Goal: Information Seeking & Learning: Find specific fact

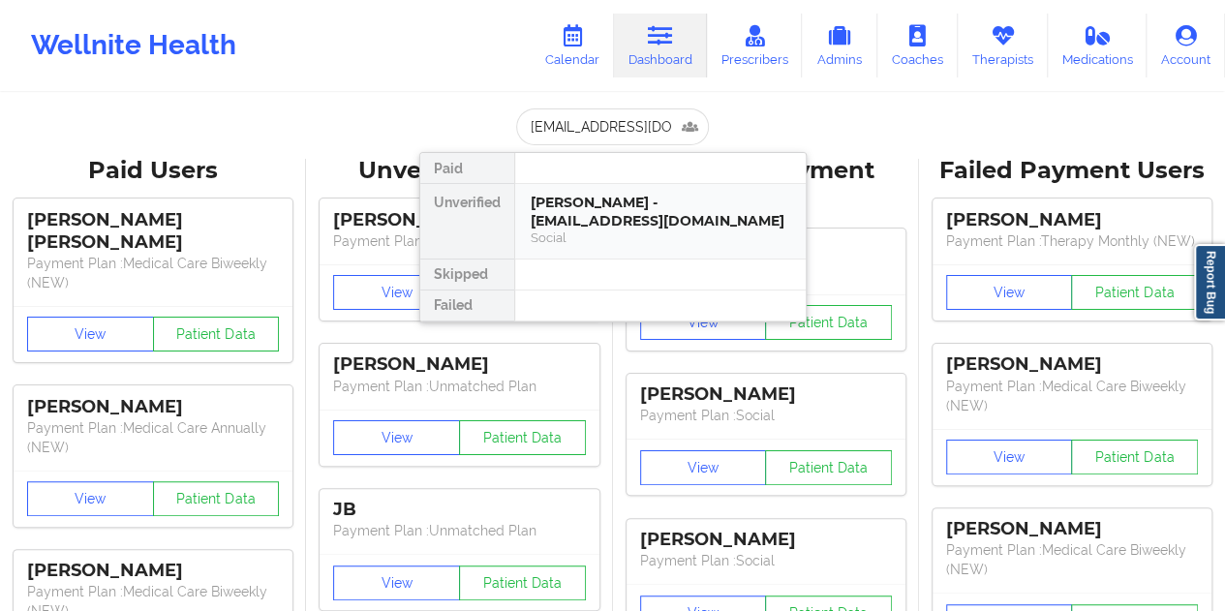
click at [687, 212] on div "[PERSON_NAME] - [EMAIL_ADDRESS][DOMAIN_NAME]" at bounding box center [659, 212] width 259 height 36
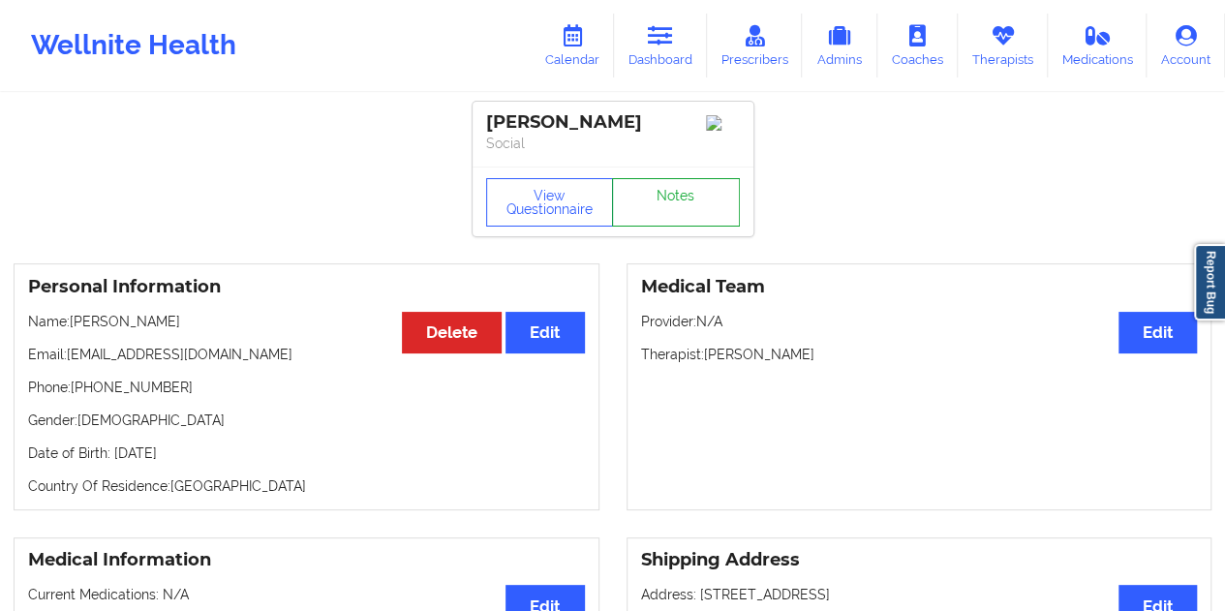
click at [691, 220] on link "Notes" at bounding box center [676, 202] width 128 height 48
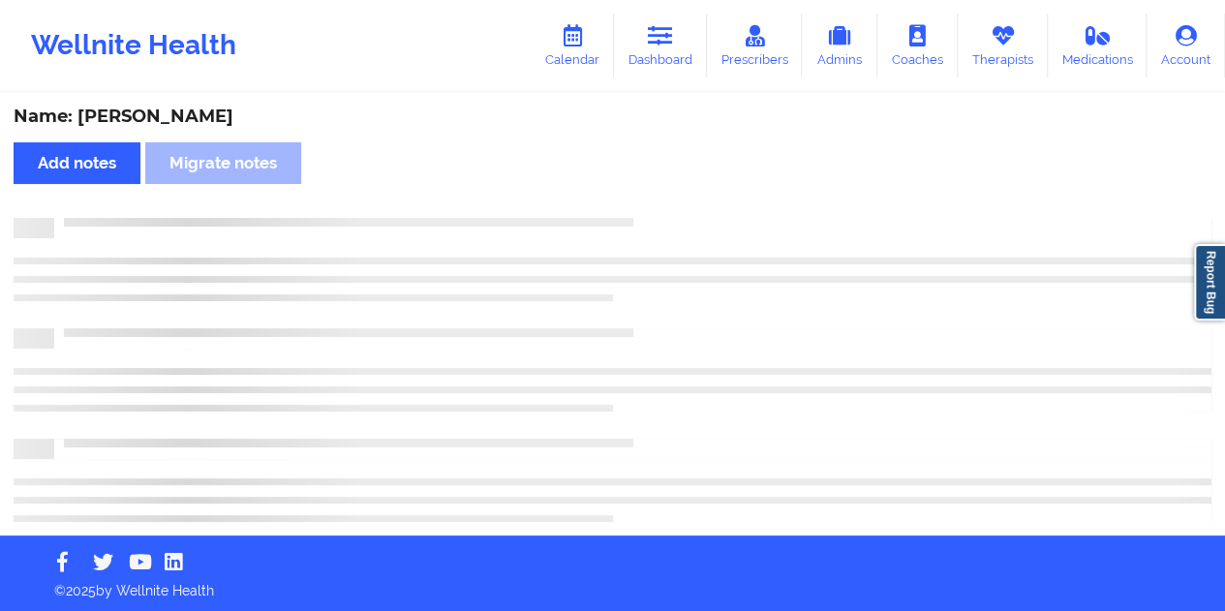
click at [176, 121] on div "Name: [PERSON_NAME]" at bounding box center [612, 117] width 1197 height 22
copy div "[PERSON_NAME]"
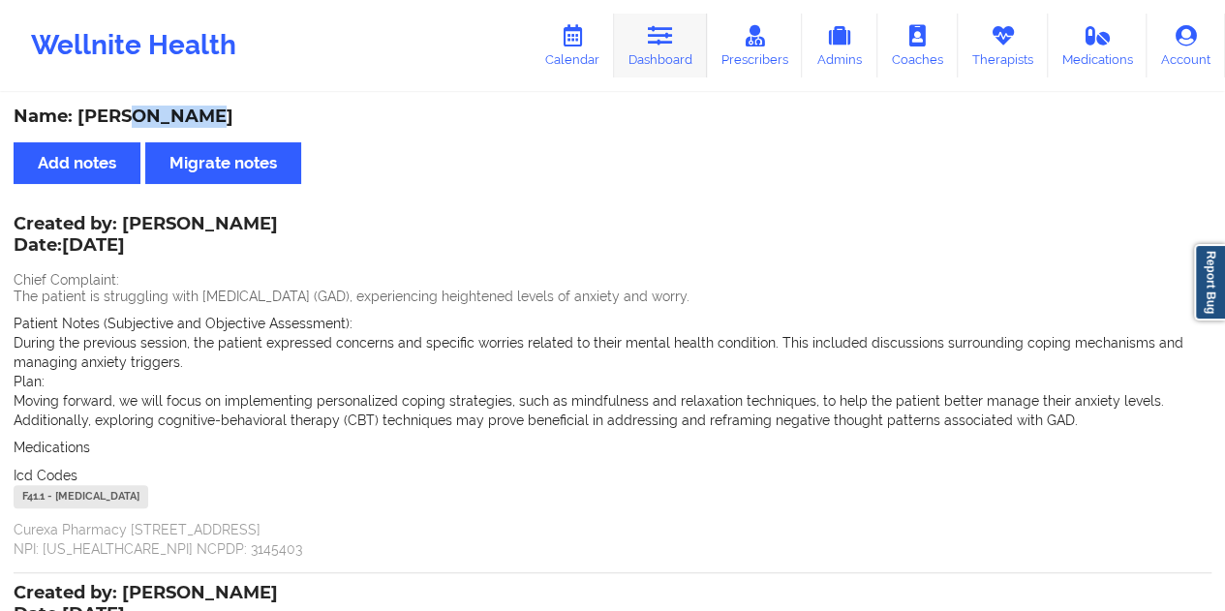
click at [660, 45] on icon at bounding box center [660, 35] width 25 height 21
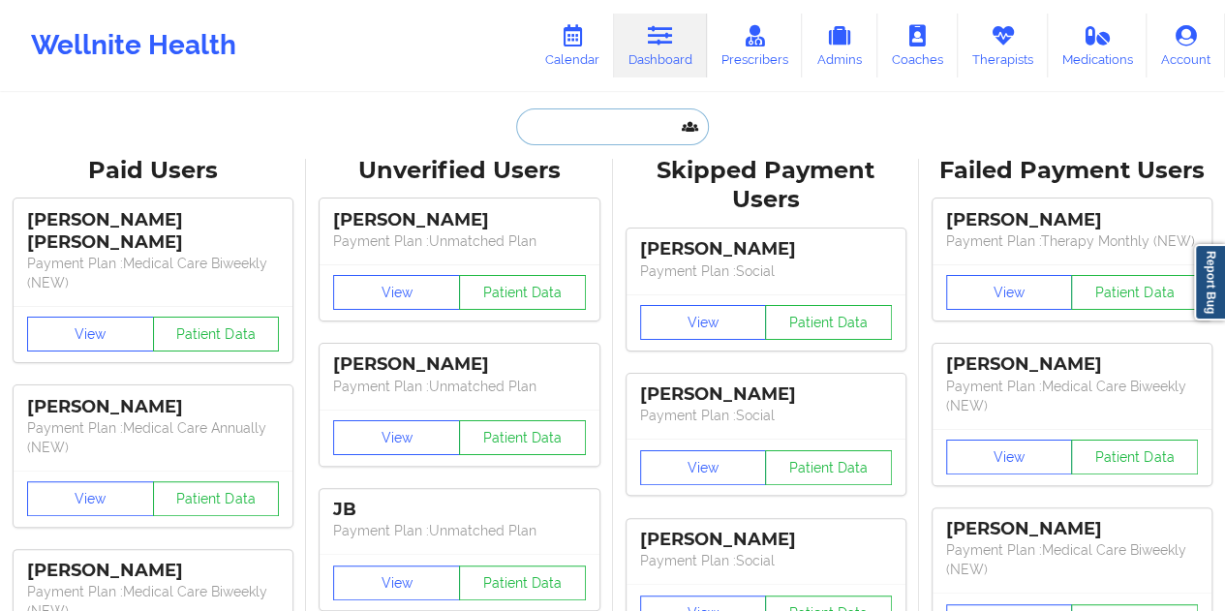
click at [594, 117] on input "text" at bounding box center [612, 126] width 192 height 37
paste input "[EMAIL_ADDRESS][DOMAIN_NAME]"
type input "[EMAIL_ADDRESS][DOMAIN_NAME]"
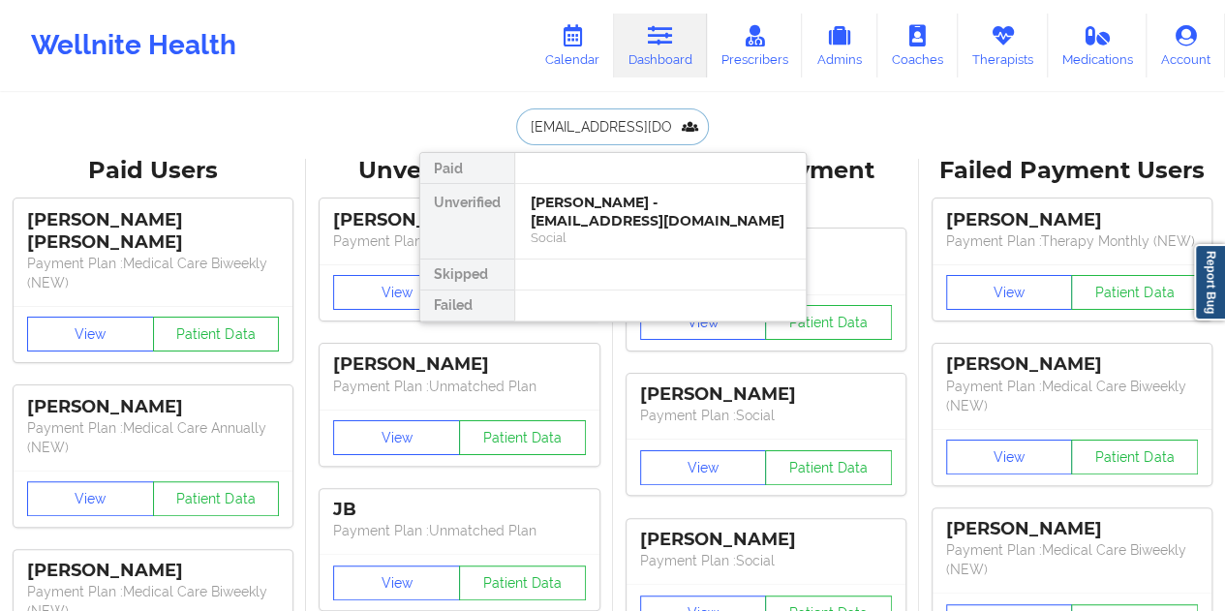
click at [594, 219] on div "[PERSON_NAME] - [EMAIL_ADDRESS][DOMAIN_NAME]" at bounding box center [659, 212] width 259 height 36
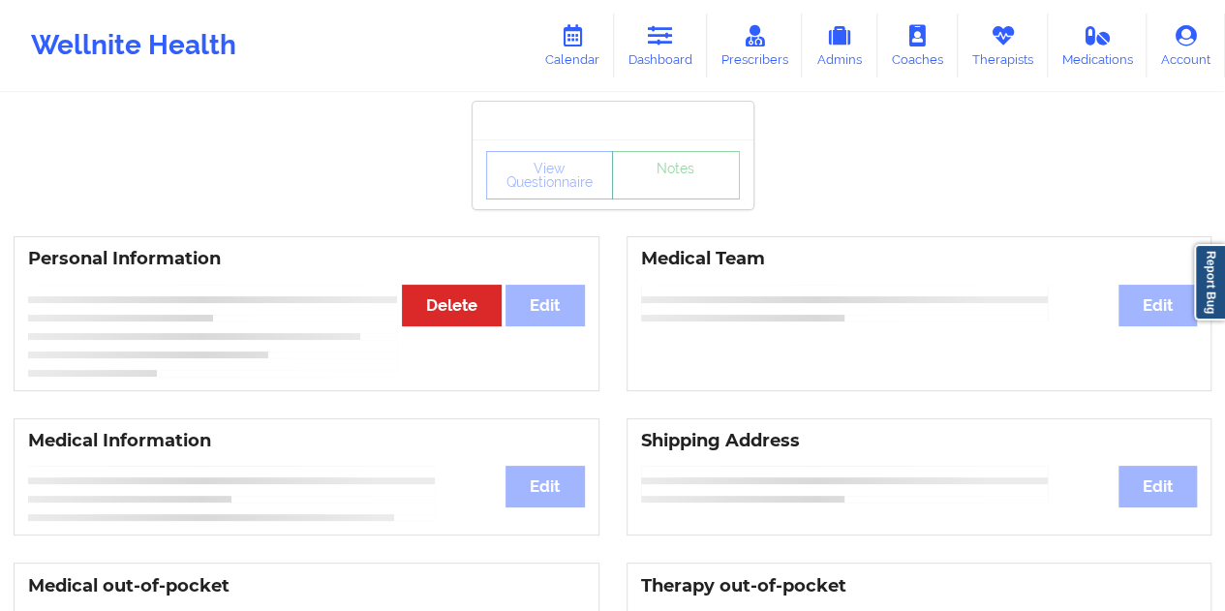
click at [662, 199] on link "Notes" at bounding box center [676, 175] width 128 height 48
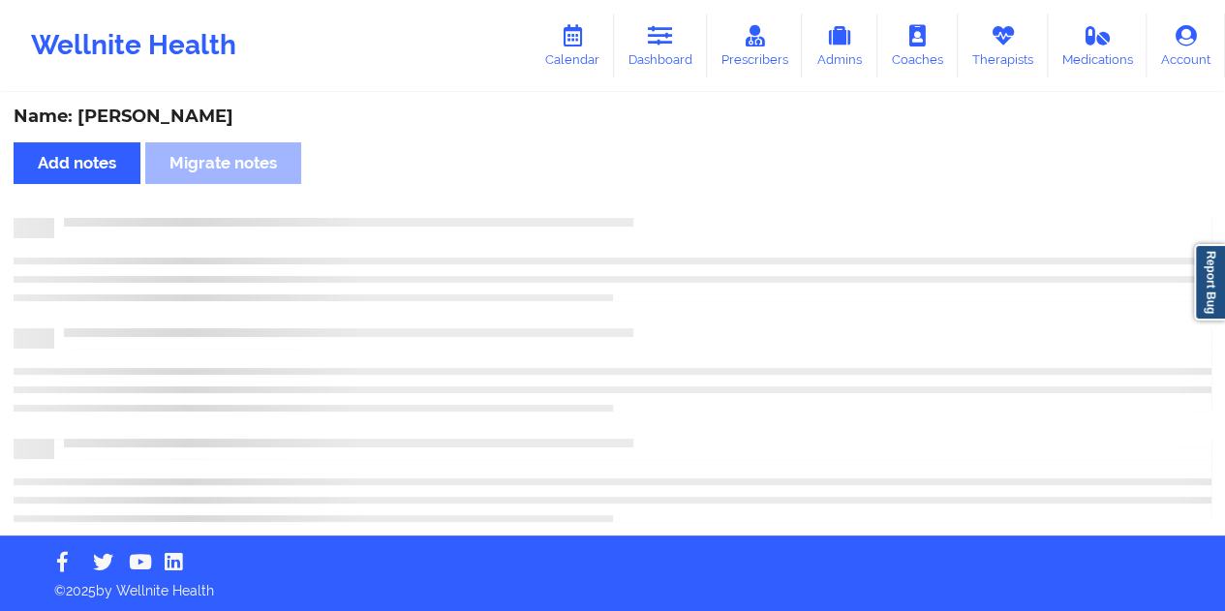
click at [188, 113] on div "Name: [PERSON_NAME]" at bounding box center [612, 117] width 1197 height 22
copy div "[PERSON_NAME]"
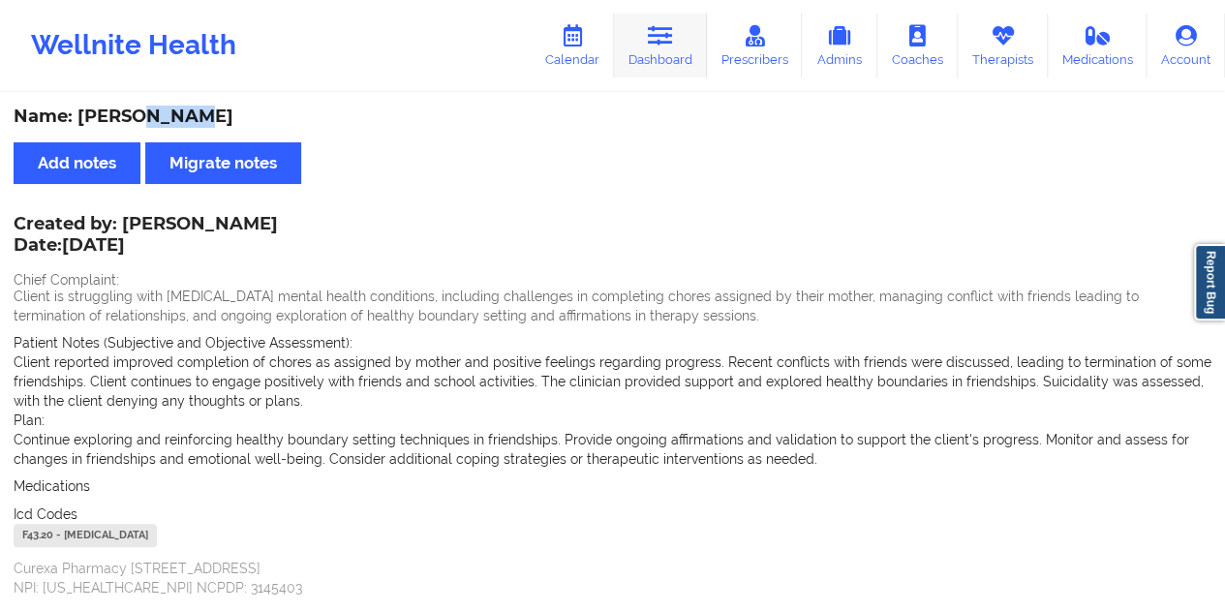
click at [672, 69] on link "Dashboard" at bounding box center [660, 46] width 93 height 64
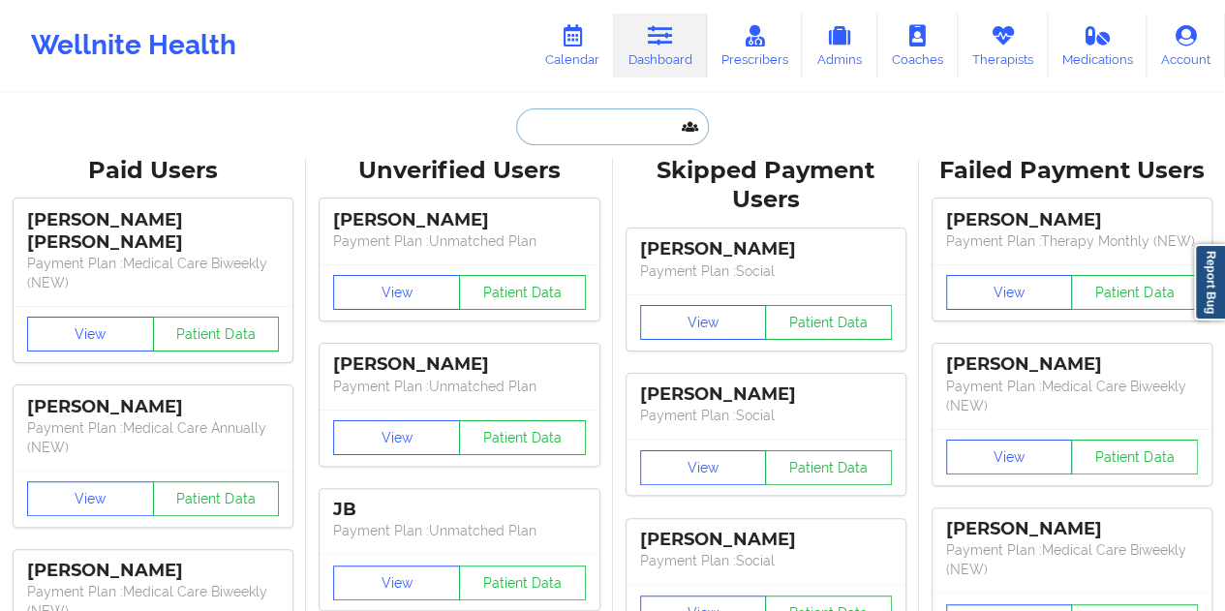
click at [583, 132] on input "text" at bounding box center [612, 126] width 192 height 37
click at [587, 136] on input "text" at bounding box center [612, 126] width 192 height 37
paste input "[EMAIL_ADDRESS][DOMAIN_NAME]"
type input "[EMAIL_ADDRESS][DOMAIN_NAME]"
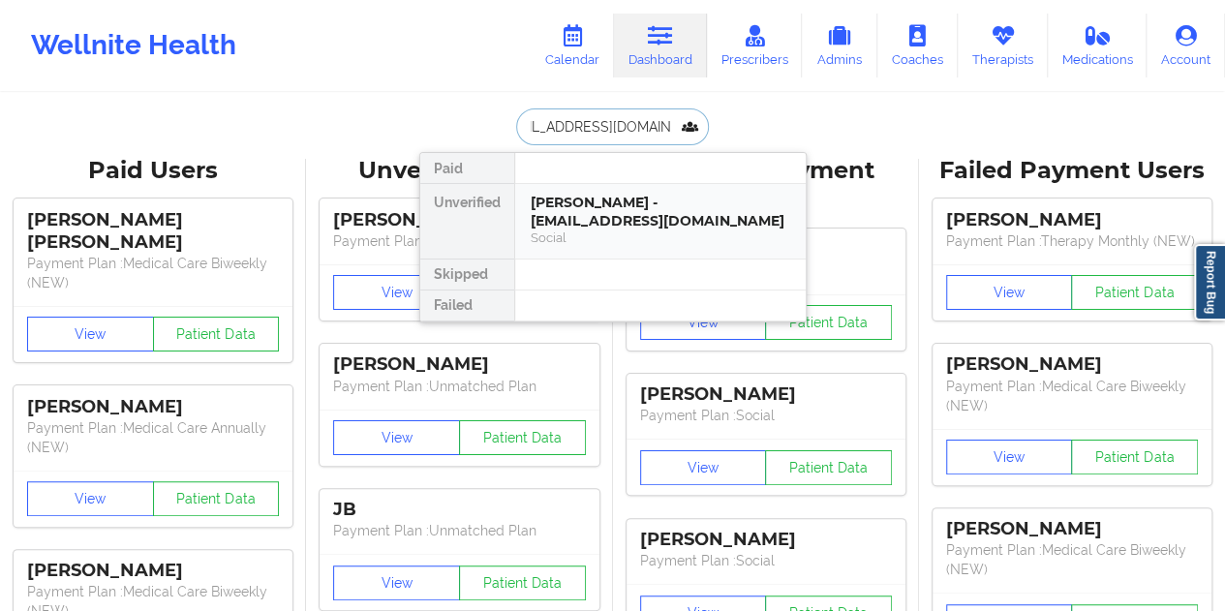
click at [631, 205] on div "[PERSON_NAME] - [EMAIL_ADDRESS][DOMAIN_NAME]" at bounding box center [659, 212] width 259 height 36
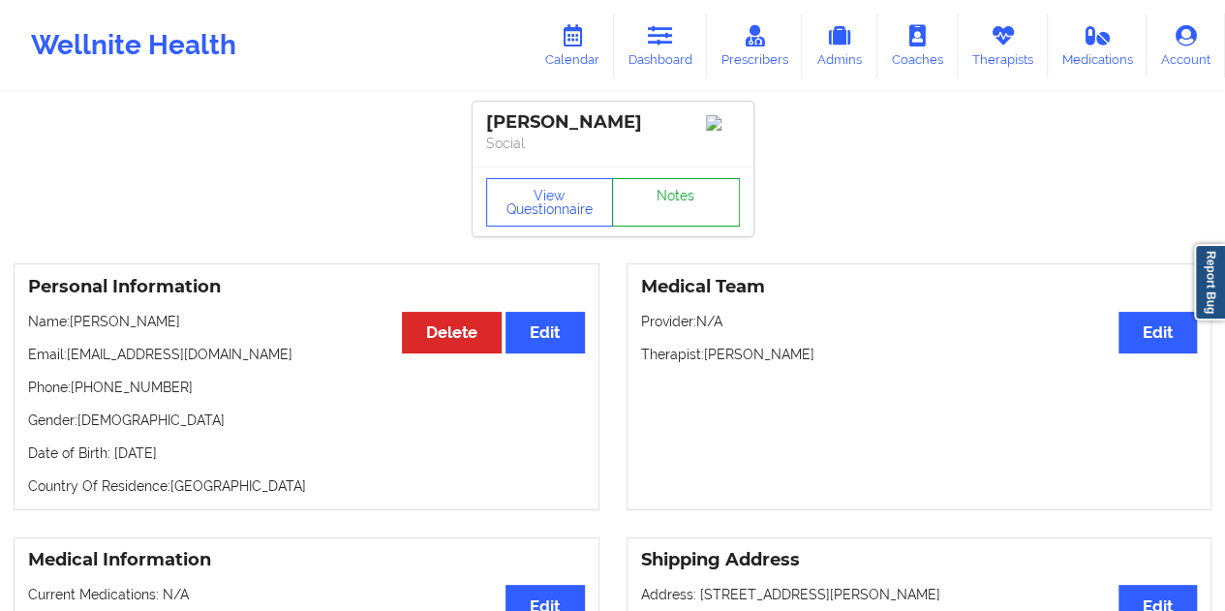
click at [656, 218] on link "Notes" at bounding box center [676, 202] width 128 height 48
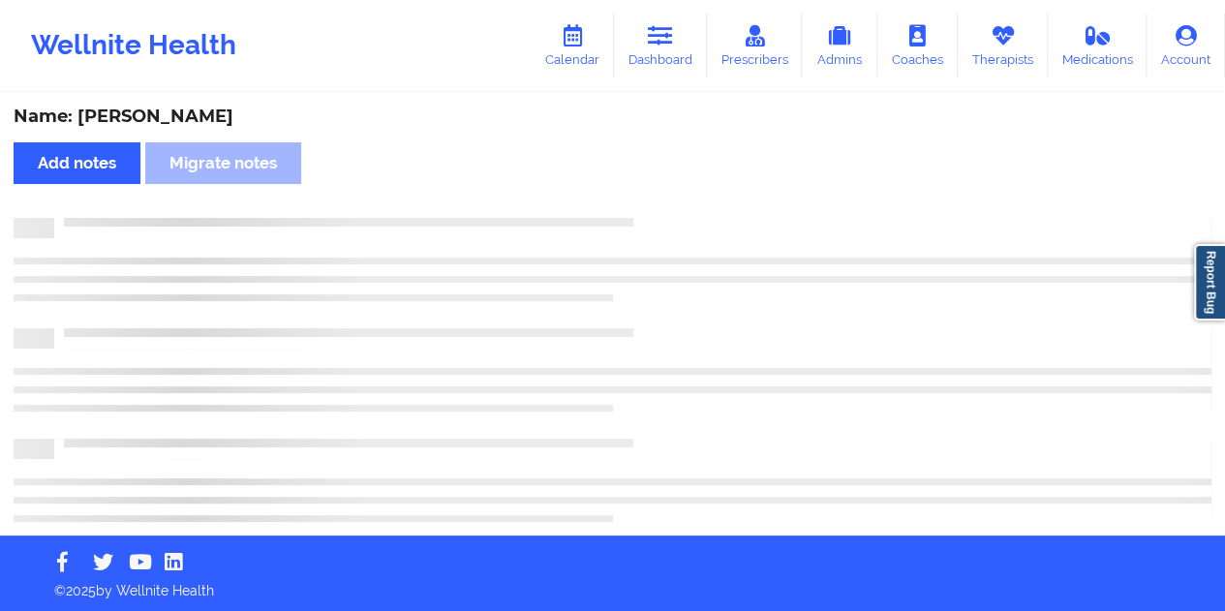
click at [176, 117] on div "Name: [PERSON_NAME]" at bounding box center [612, 117] width 1197 height 22
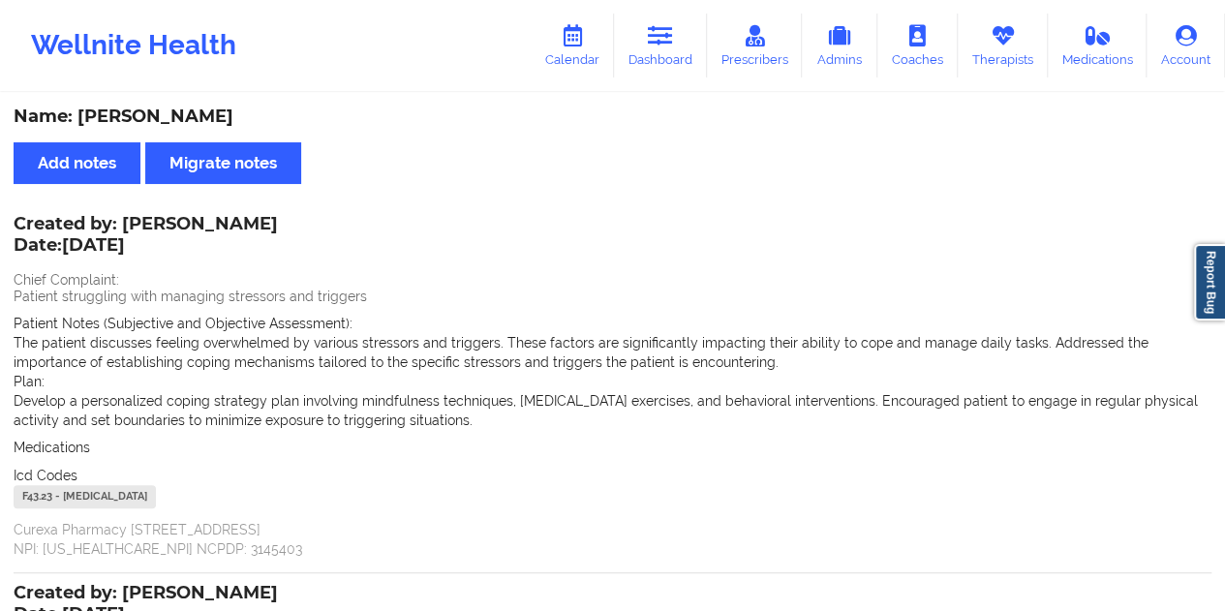
click at [176, 117] on div "Name: [PERSON_NAME]" at bounding box center [612, 117] width 1197 height 22
copy div "[PERSON_NAME]"
click at [683, 39] on link "Dashboard" at bounding box center [660, 46] width 93 height 64
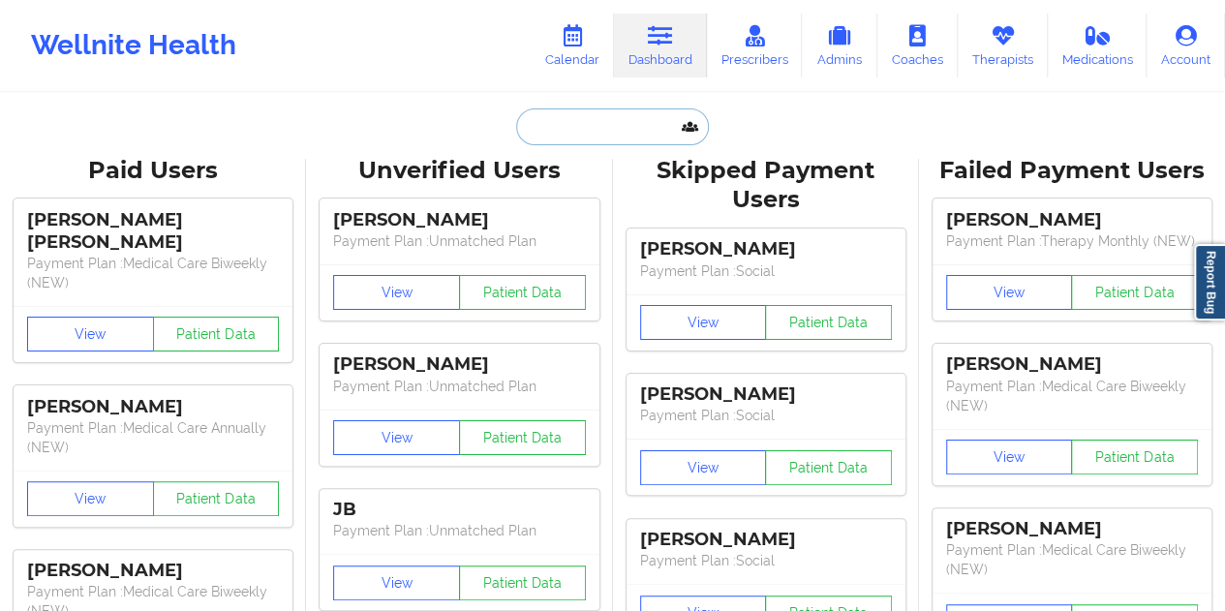
click at [592, 143] on input "text" at bounding box center [612, 126] width 192 height 37
paste input "[EMAIL_ADDRESS][DOMAIN_NAME]"
type input "[EMAIL_ADDRESS][DOMAIN_NAME]"
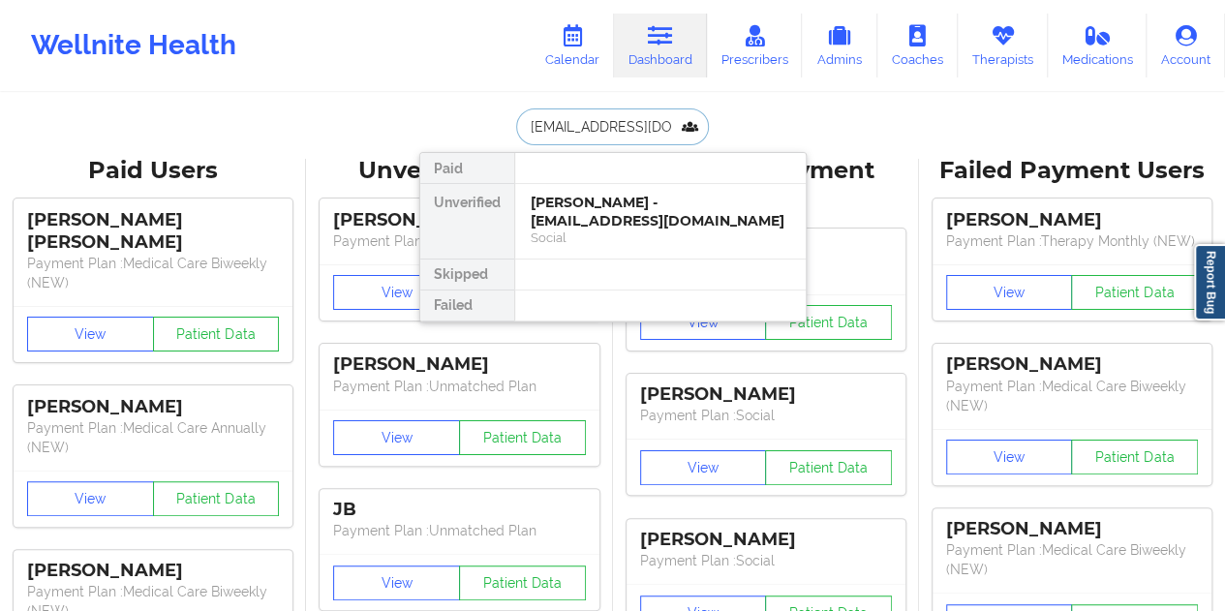
click at [641, 217] on div "[PERSON_NAME] - [EMAIL_ADDRESS][DOMAIN_NAME]" at bounding box center [659, 212] width 259 height 36
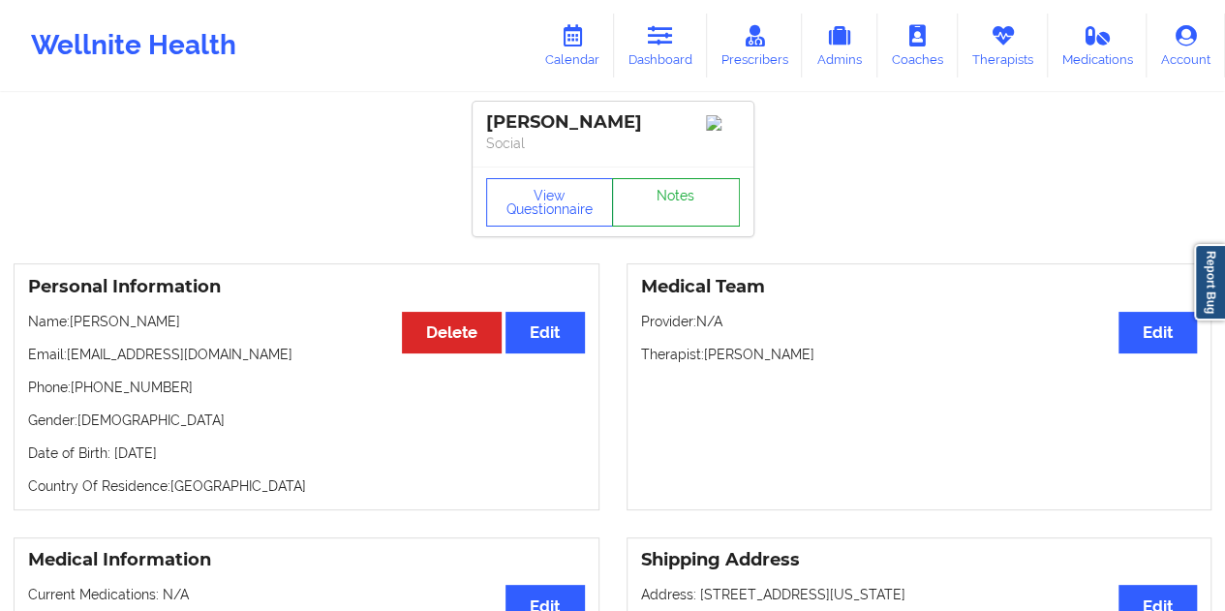
click at [686, 206] on link "Notes" at bounding box center [676, 202] width 128 height 48
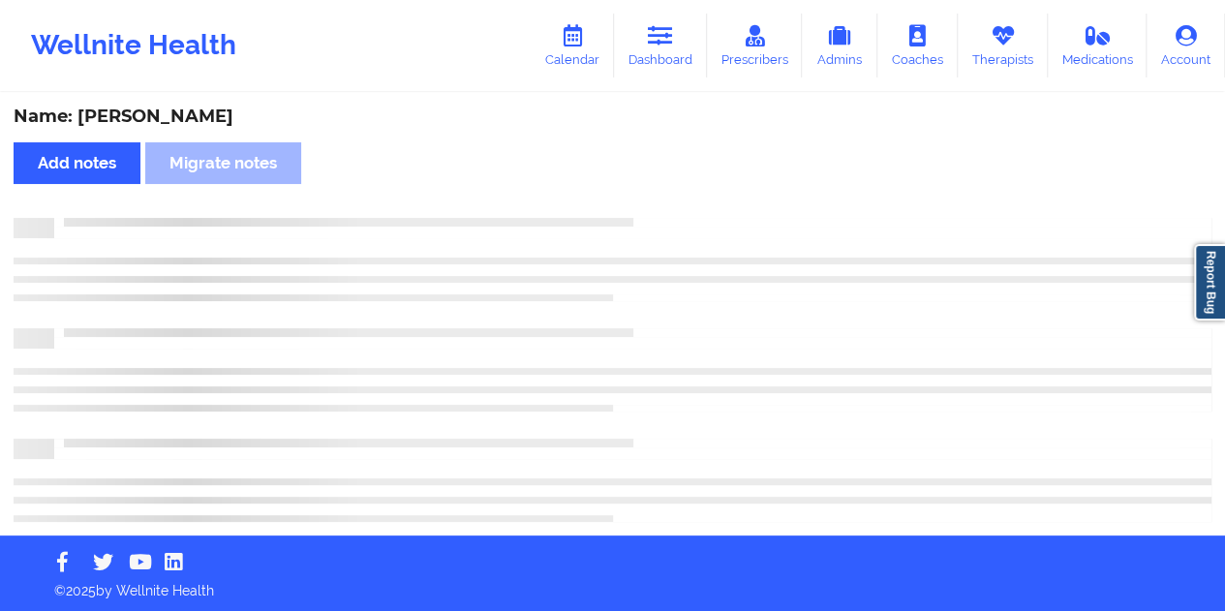
click at [186, 119] on div "Name: [PERSON_NAME]" at bounding box center [612, 117] width 1197 height 22
copy div "Bourdony"
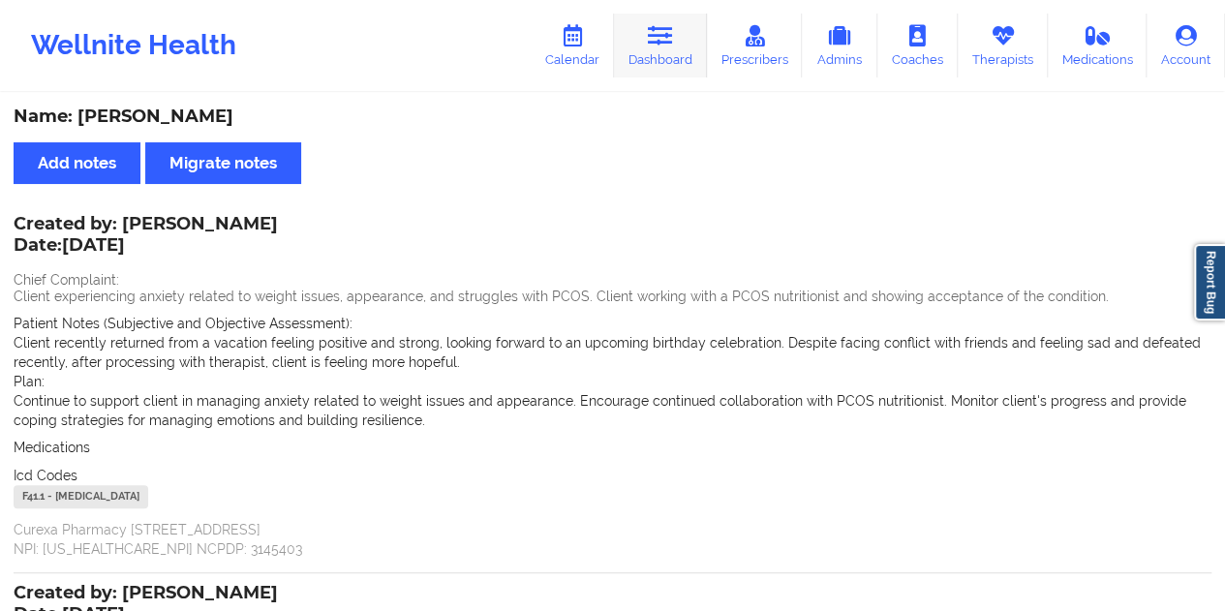
click at [666, 48] on link "Dashboard" at bounding box center [660, 46] width 93 height 64
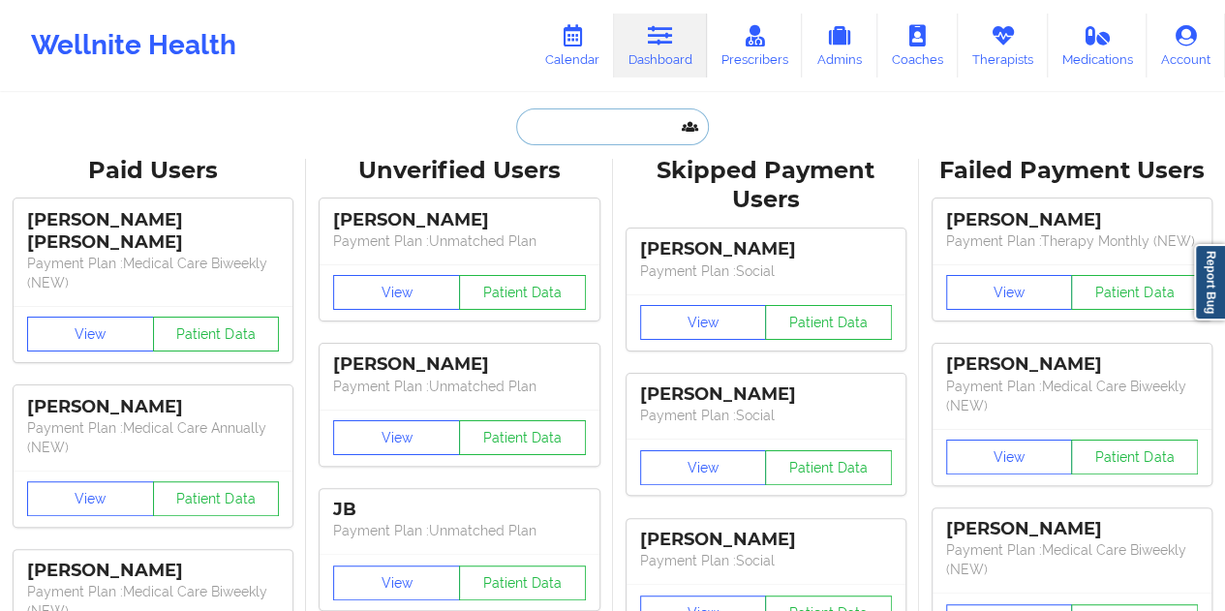
drag, startPoint x: 657, startPoint y: 76, endPoint x: 595, endPoint y: 126, distance: 79.2
click at [595, 126] on input "text" at bounding box center [612, 126] width 192 height 37
paste input "[EMAIL_ADDRESS][DOMAIN_NAME]"
type input "[EMAIL_ADDRESS][DOMAIN_NAME]"
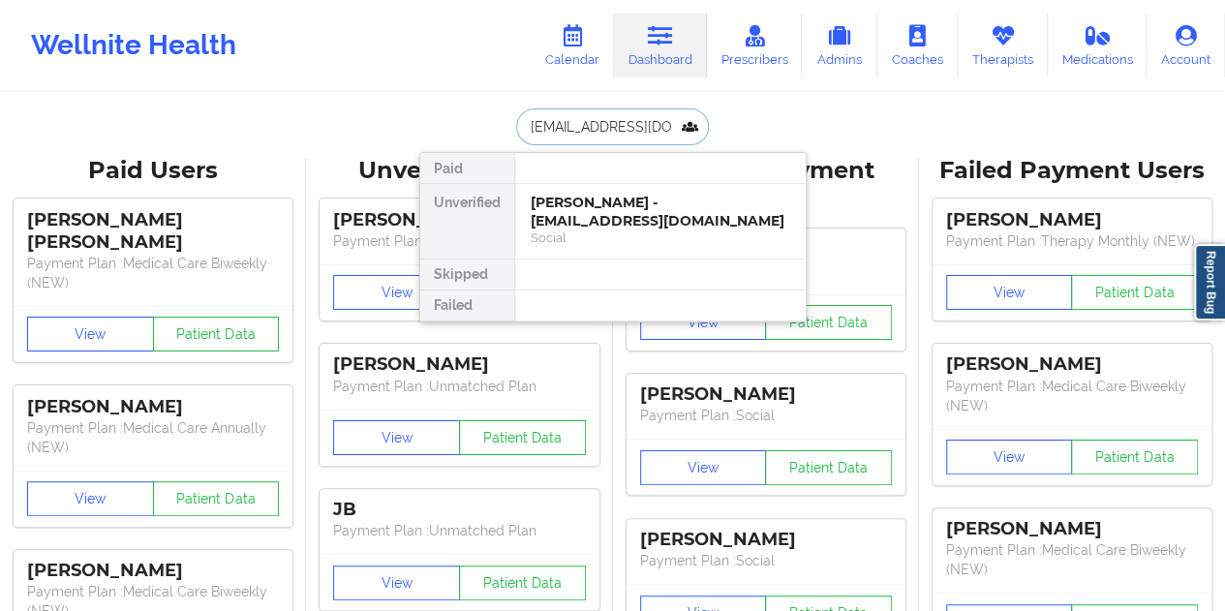
scroll to position [0, 41]
click at [614, 202] on div "[PERSON_NAME] - [EMAIL_ADDRESS][DOMAIN_NAME]" at bounding box center [659, 212] width 259 height 36
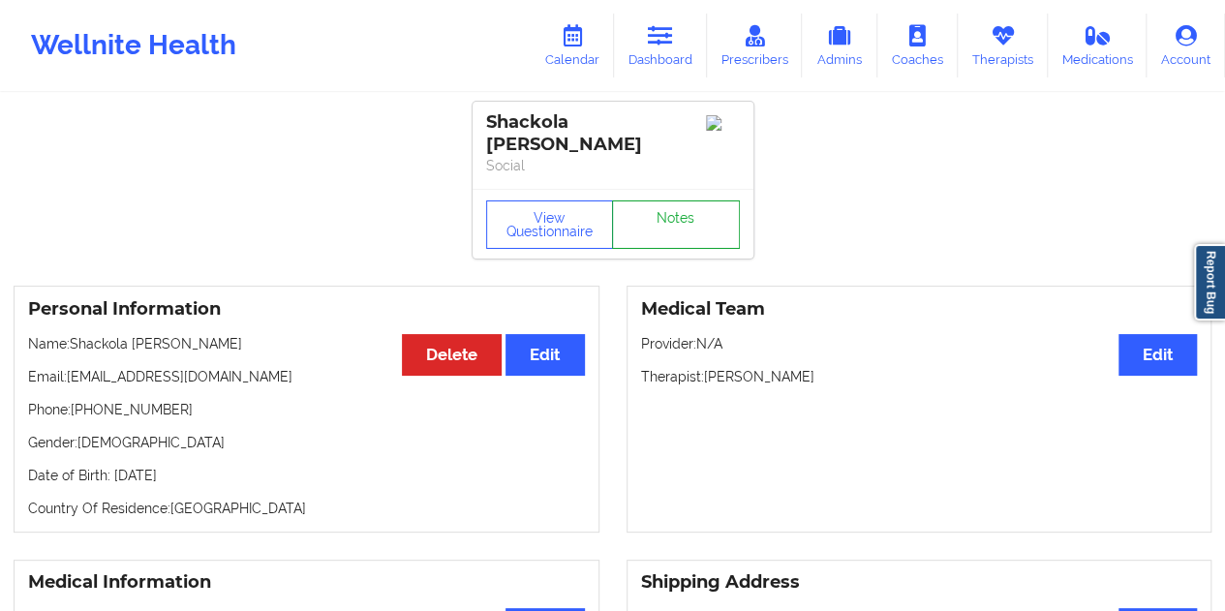
click at [651, 203] on link "Notes" at bounding box center [676, 224] width 128 height 48
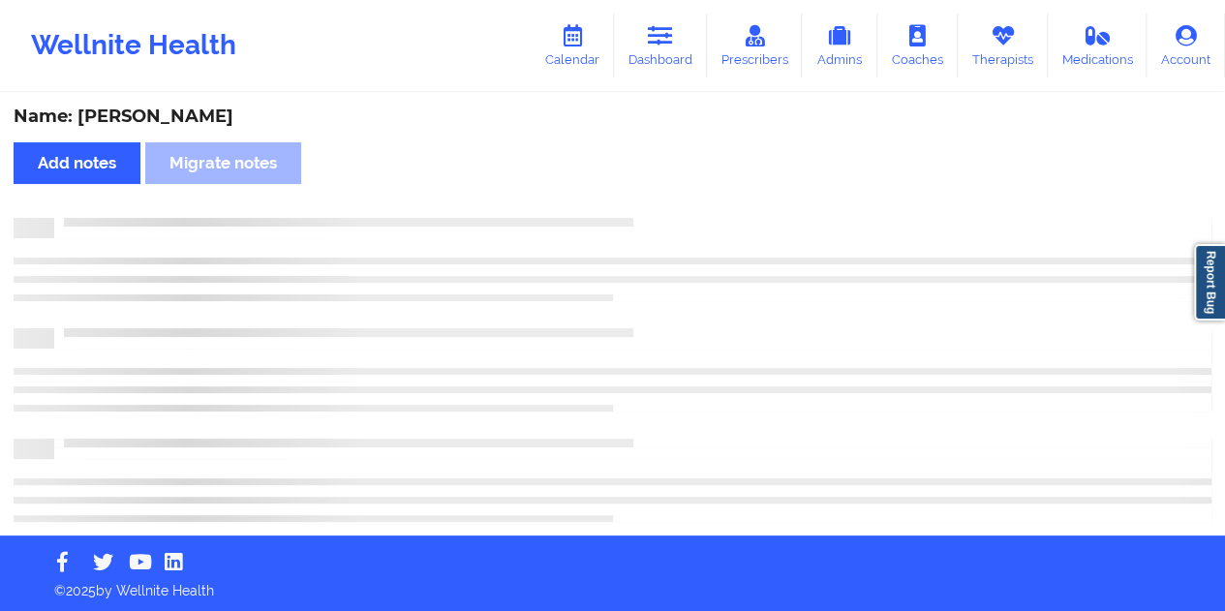
click at [207, 116] on div "Name: [PERSON_NAME]" at bounding box center [612, 117] width 1197 height 22
click at [207, 117] on div "Name: [PERSON_NAME]" at bounding box center [612, 117] width 1197 height 22
copy div "[PERSON_NAME]"
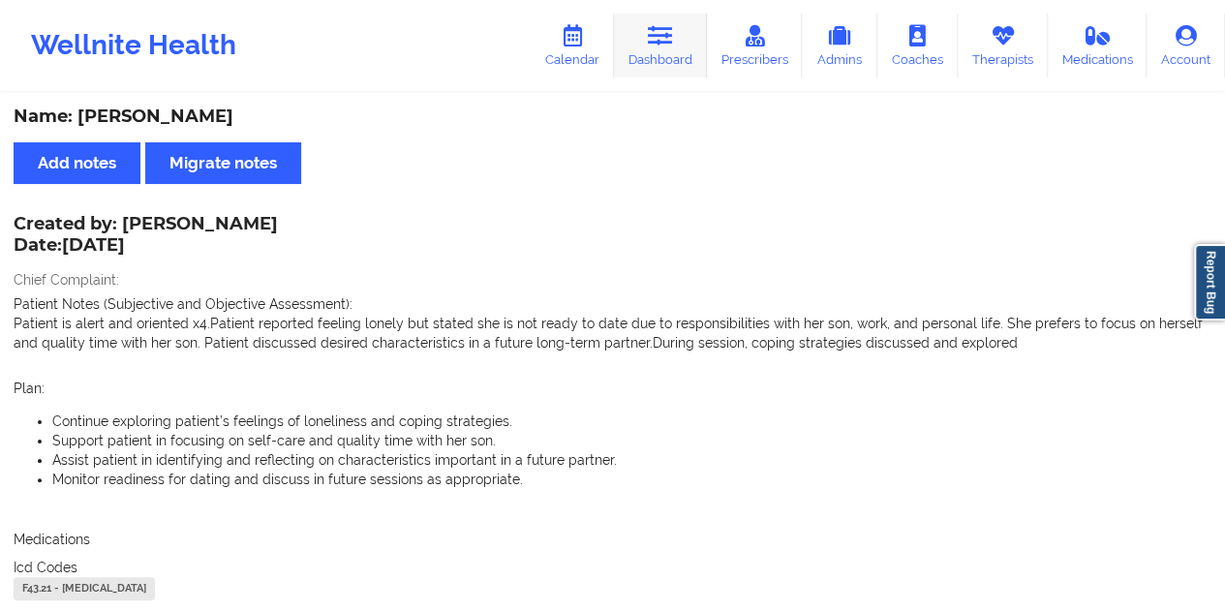
click at [662, 63] on link "Dashboard" at bounding box center [660, 46] width 93 height 64
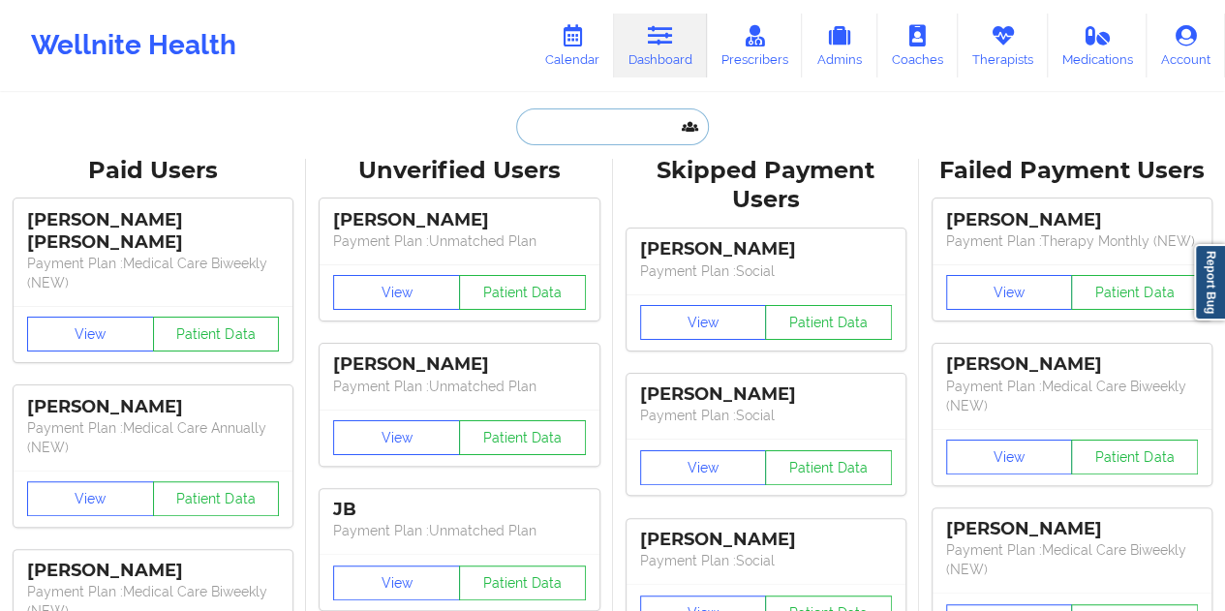
click at [608, 113] on input "text" at bounding box center [612, 126] width 192 height 37
paste input "[EMAIL_ADDRESS][DOMAIN_NAME]"
type input "[EMAIL_ADDRESS][DOMAIN_NAME]"
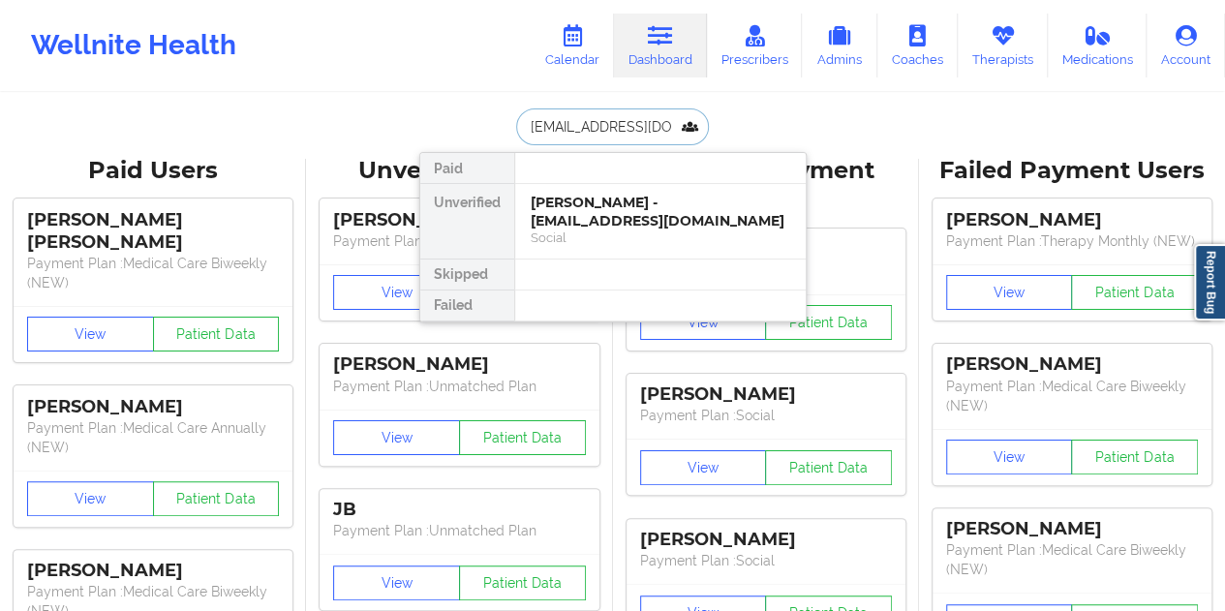
scroll to position [0, 14]
click at [634, 225] on div "[PERSON_NAME] [PERSON_NAME] - [EMAIL_ADDRESS][DOMAIN_NAME]" at bounding box center [659, 212] width 259 height 36
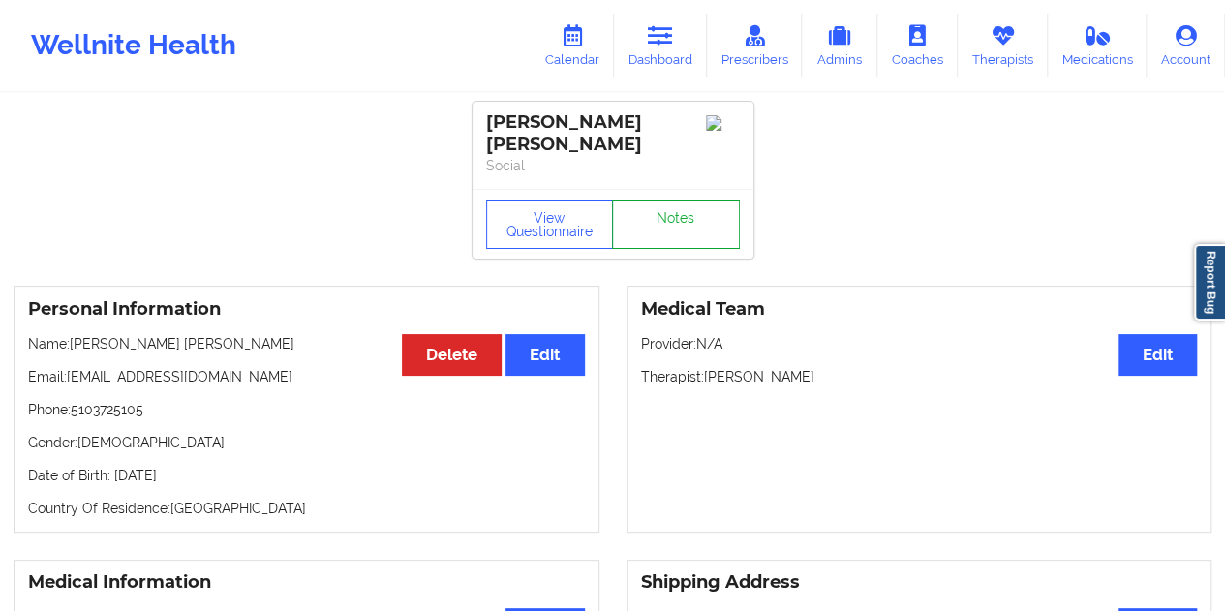
click at [663, 203] on link "Notes" at bounding box center [676, 224] width 128 height 48
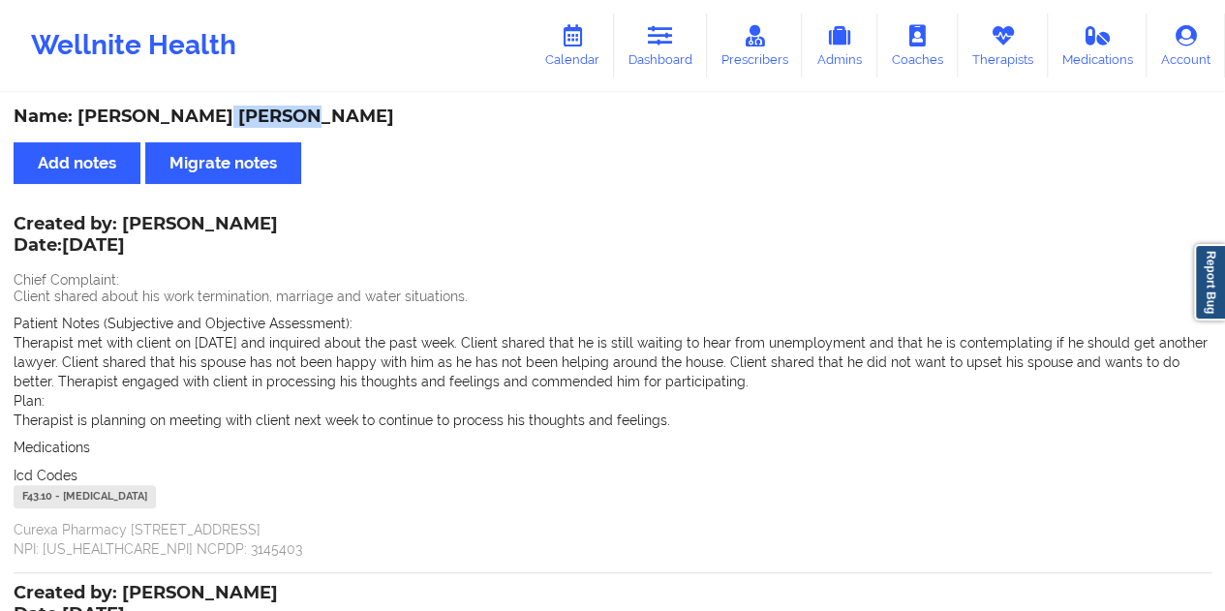
drag, startPoint x: 287, startPoint y: 120, endPoint x: 200, endPoint y: 113, distance: 87.4
click at [200, 113] on div "Name: [PERSON_NAME] [PERSON_NAME]" at bounding box center [612, 117] width 1197 height 22
copy div "[PERSON_NAME]"
click at [678, 70] on link "Dashboard" at bounding box center [660, 46] width 93 height 64
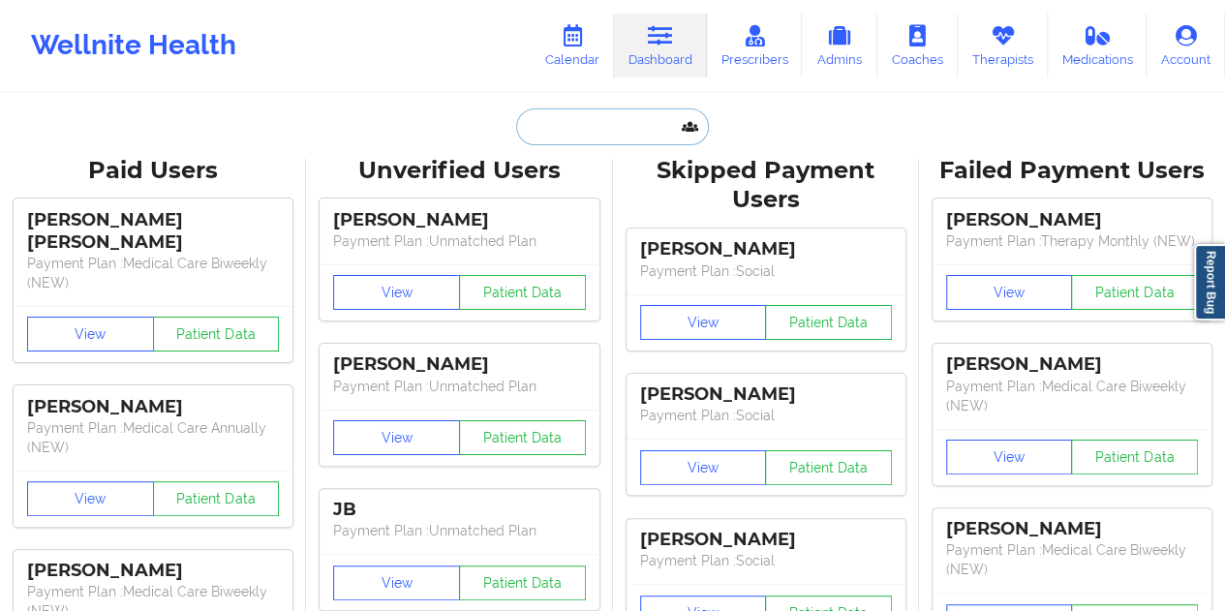
click at [568, 129] on input "text" at bounding box center [612, 126] width 192 height 37
paste input "[EMAIL_ADDRESS][DOMAIN_NAME]"
type input "[EMAIL_ADDRESS][DOMAIN_NAME]"
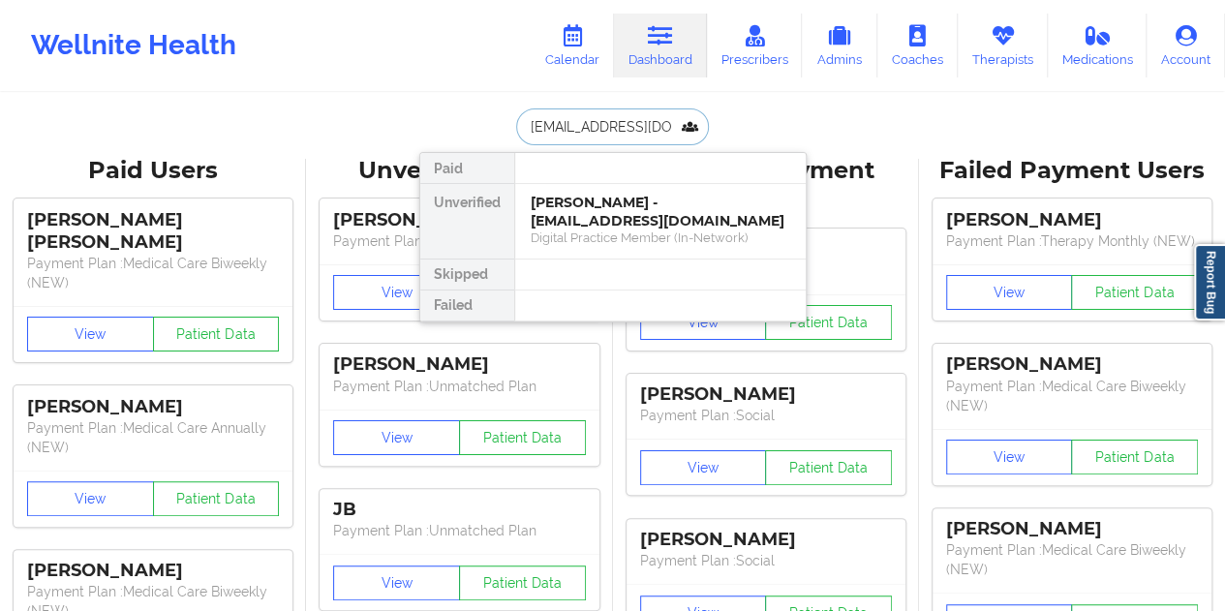
click at [610, 212] on div "[PERSON_NAME] - [EMAIL_ADDRESS][DOMAIN_NAME]" at bounding box center [659, 212] width 259 height 36
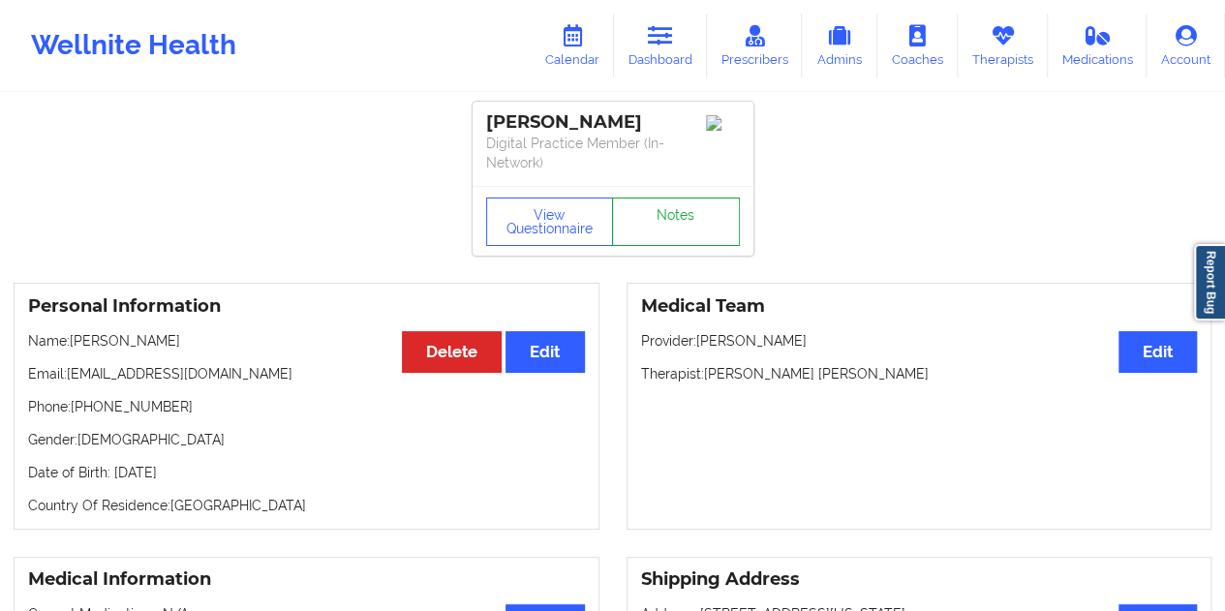
click at [663, 210] on link "Notes" at bounding box center [676, 221] width 128 height 48
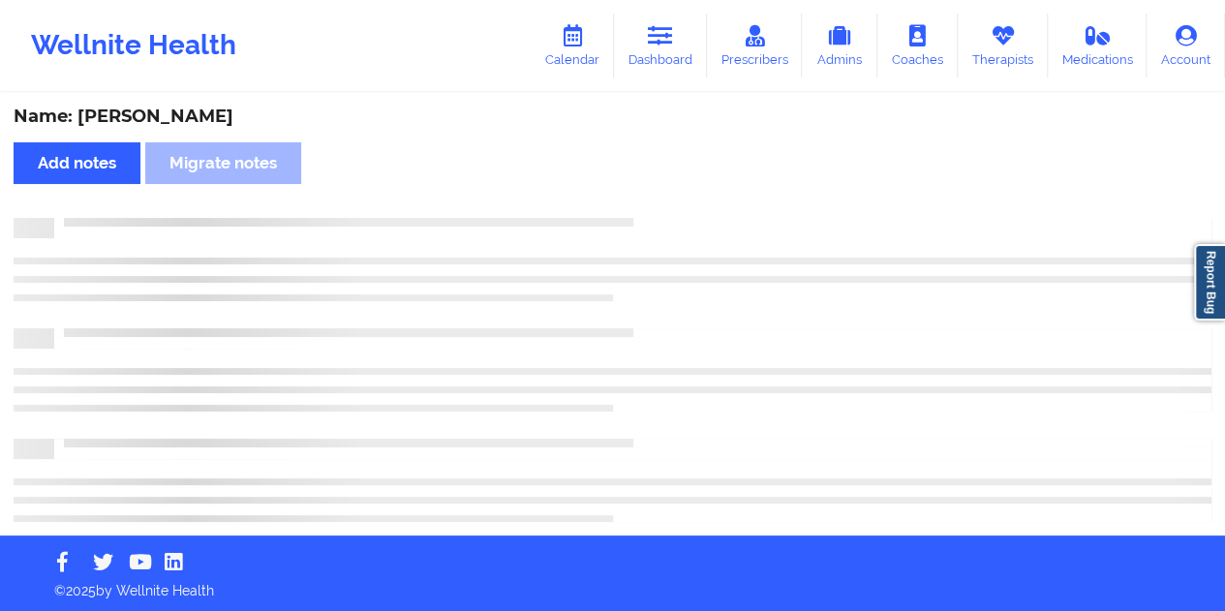
click at [193, 121] on div "Name: [PERSON_NAME]" at bounding box center [612, 117] width 1197 height 22
copy div "[PERSON_NAME]"
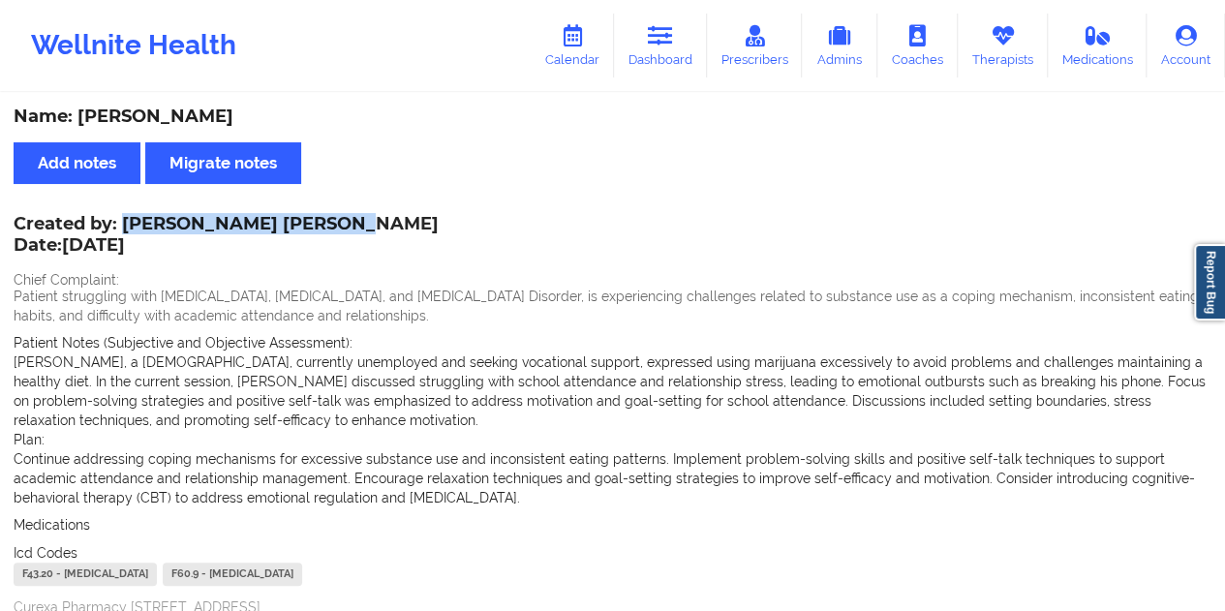
drag, startPoint x: 318, startPoint y: 220, endPoint x: 124, endPoint y: 216, distance: 193.6
click at [124, 216] on div "Created by: [PERSON_NAME] [PERSON_NAME] Date: [DATE]" at bounding box center [226, 236] width 425 height 45
copy div "[PERSON_NAME] [PERSON_NAME]"
click at [669, 55] on link "Dashboard" at bounding box center [660, 46] width 93 height 64
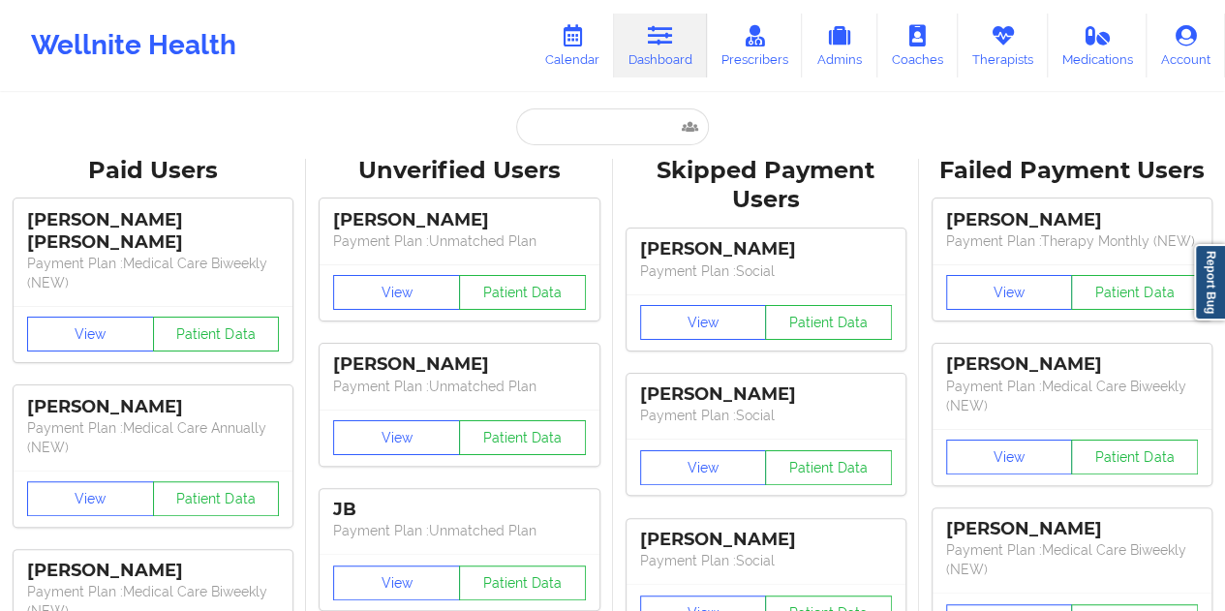
click at [587, 134] on input "text" at bounding box center [612, 126] width 192 height 37
paste input "[EMAIL_ADDRESS][DOMAIN_NAME]"
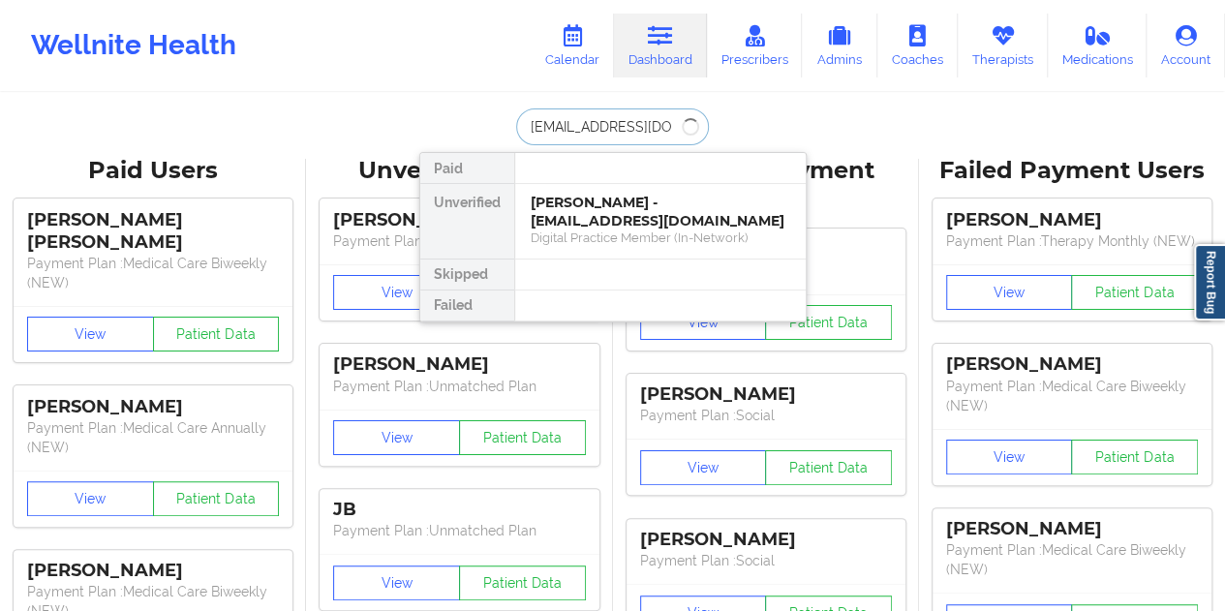
type input "[EMAIL_ADDRESS][DOMAIN_NAME]"
click at [666, 218] on div "[PERSON_NAME] - [EMAIL_ADDRESS][DOMAIN_NAME]" at bounding box center [659, 212] width 259 height 36
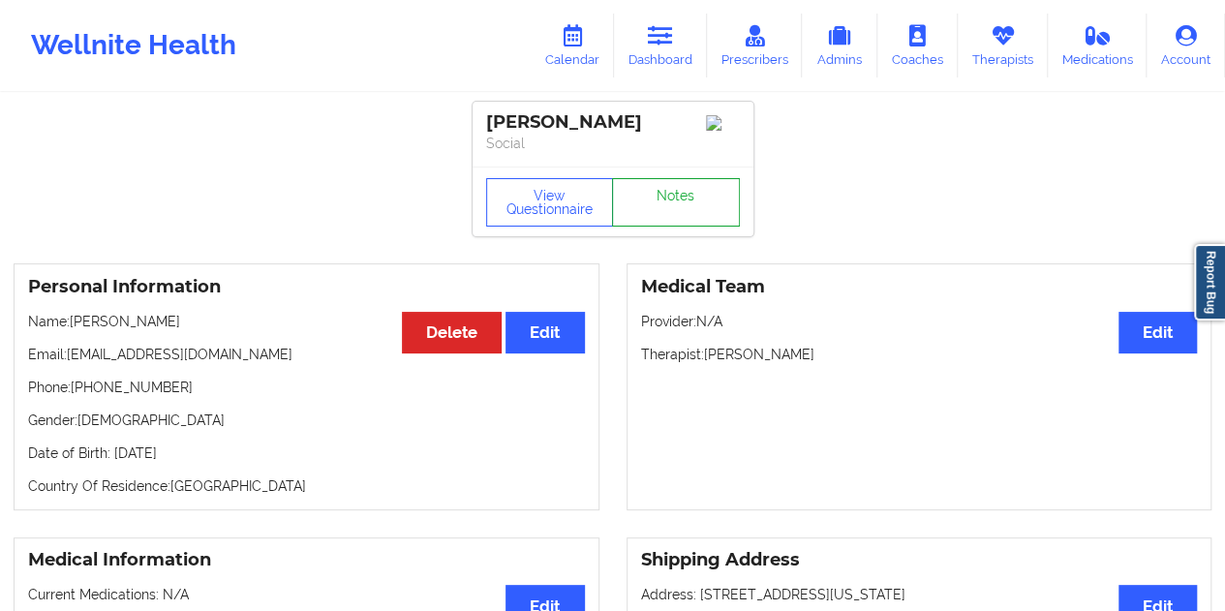
click at [662, 206] on link "Notes" at bounding box center [676, 202] width 128 height 48
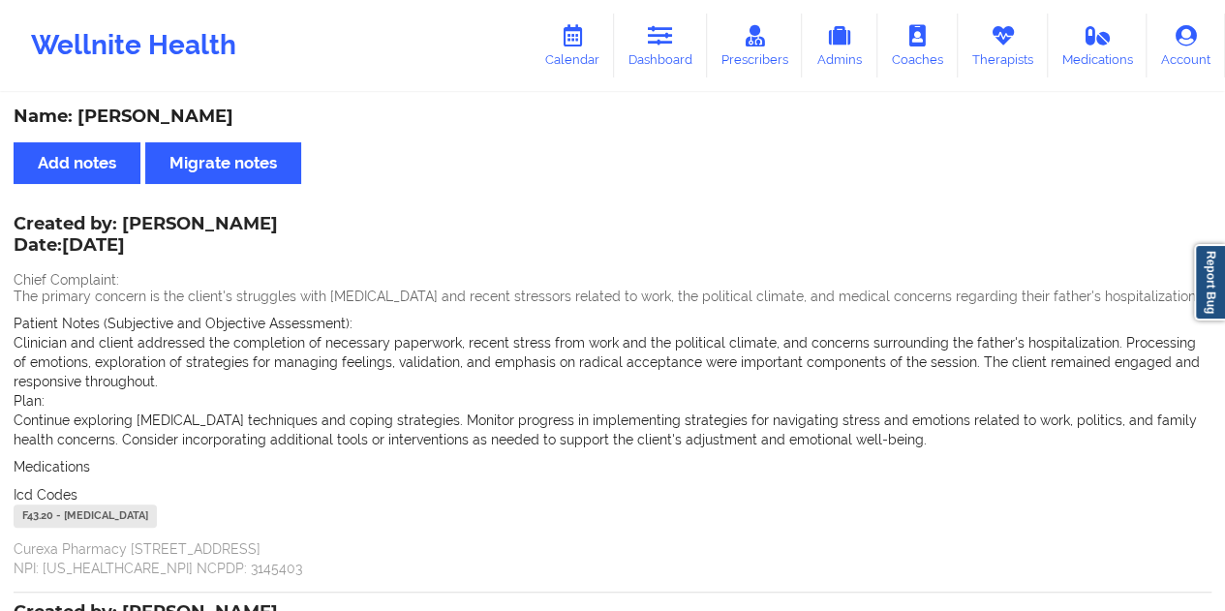
click at [190, 114] on div "Name: [PERSON_NAME]" at bounding box center [612, 117] width 1197 height 22
copy div "[PERSON_NAME]"
click at [670, 69] on link "Dashboard" at bounding box center [660, 46] width 93 height 64
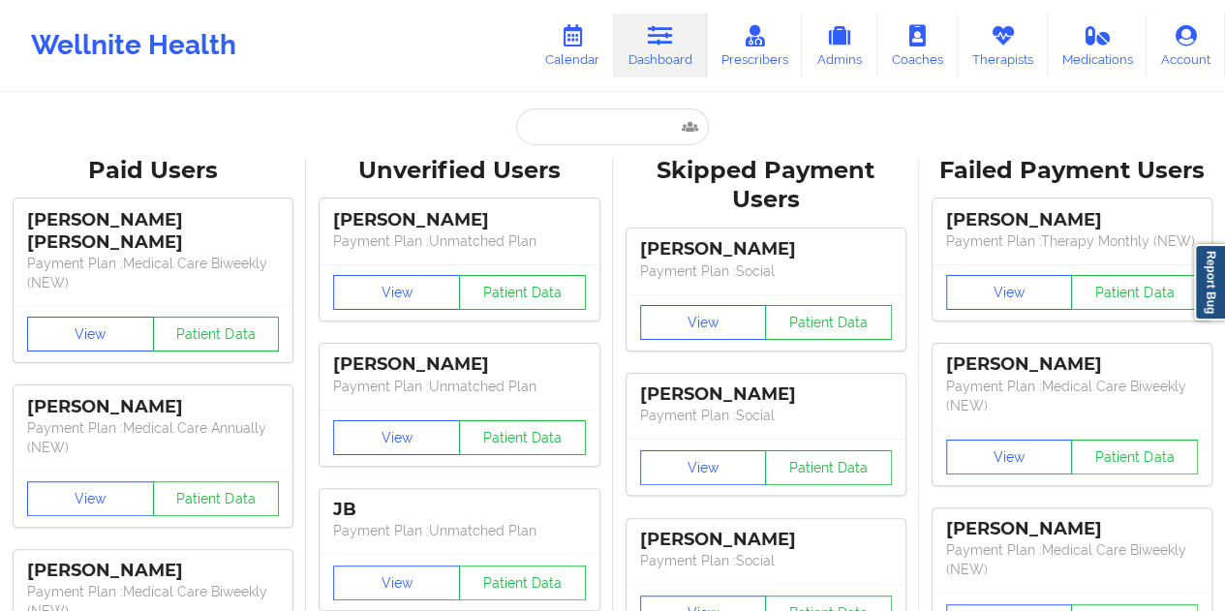
click at [591, 158] on div "Unverified Users" at bounding box center [458, 171] width 279 height 30
click at [589, 126] on input "text" at bounding box center [612, 126] width 192 height 37
paste input "[EMAIL_ADDRESS][DOMAIN_NAME]"
type input "[EMAIL_ADDRESS][DOMAIN_NAME]"
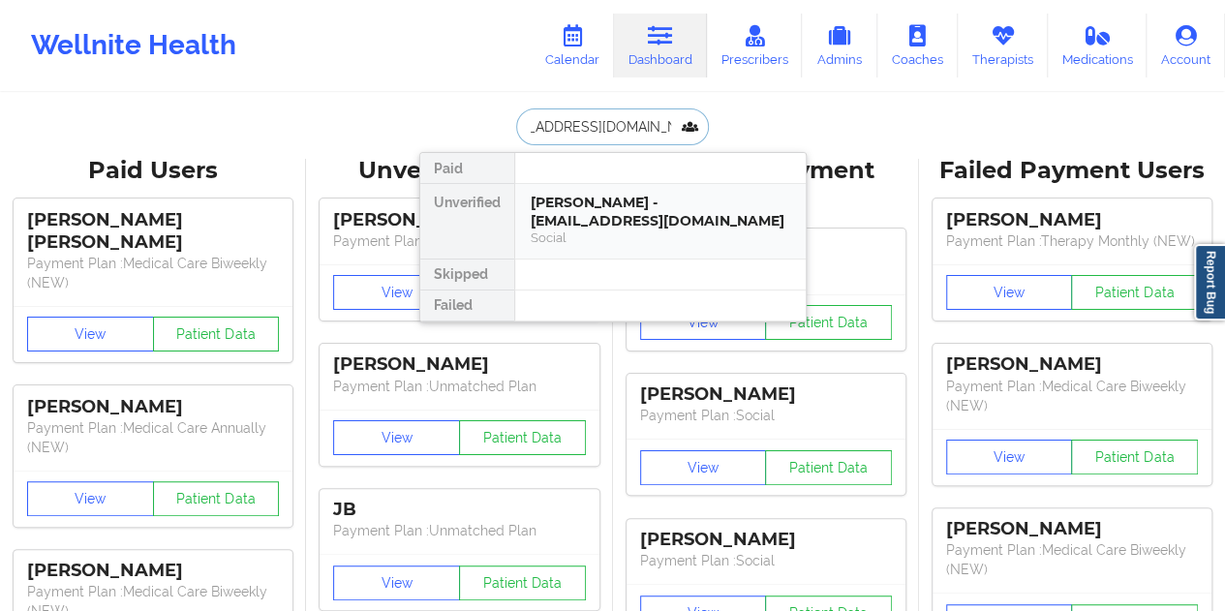
click at [652, 216] on div "[PERSON_NAME] - [EMAIL_ADDRESS][DOMAIN_NAME]" at bounding box center [659, 212] width 259 height 36
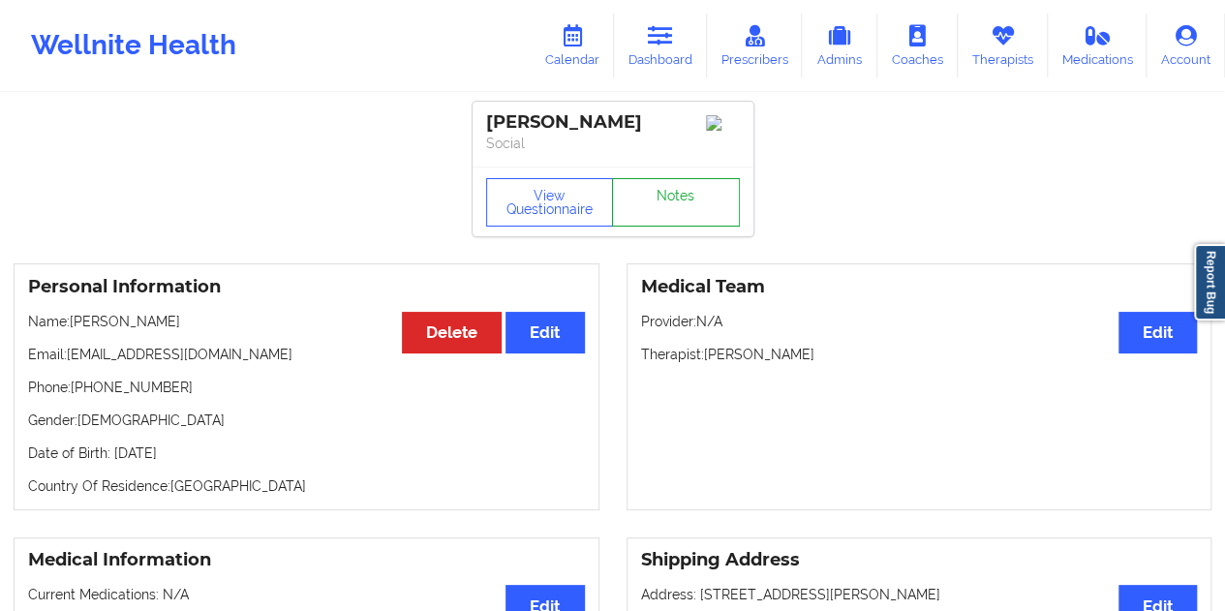
click at [680, 190] on link "Notes" at bounding box center [676, 202] width 128 height 48
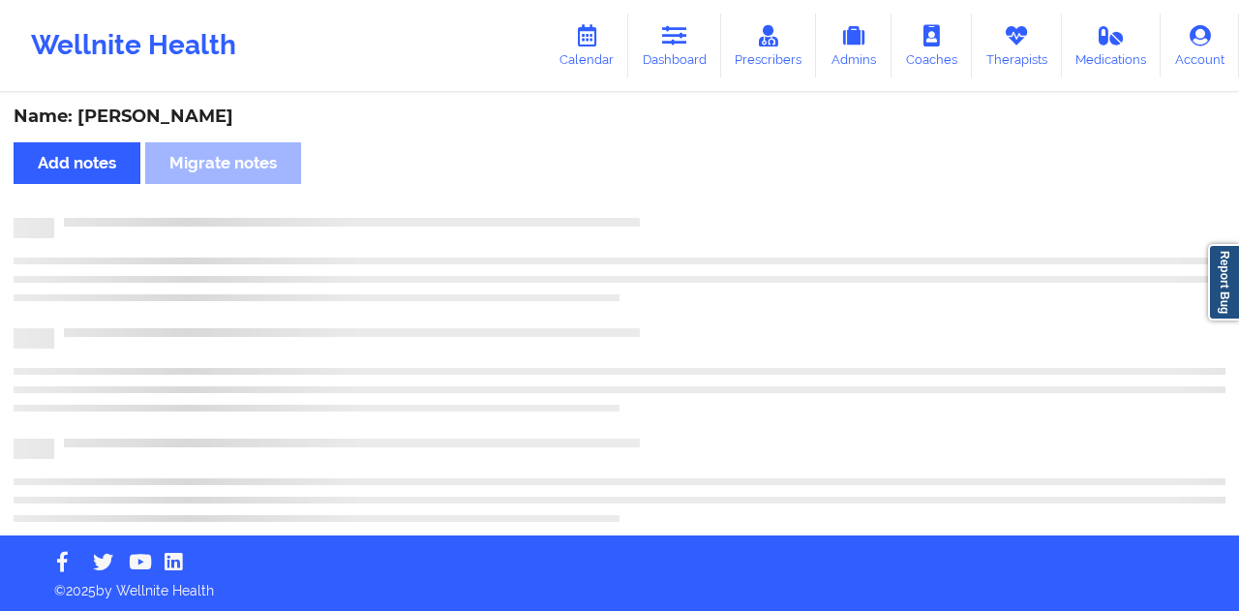
click at [170, 121] on div "Name: [PERSON_NAME]" at bounding box center [620, 117] width 1212 height 22
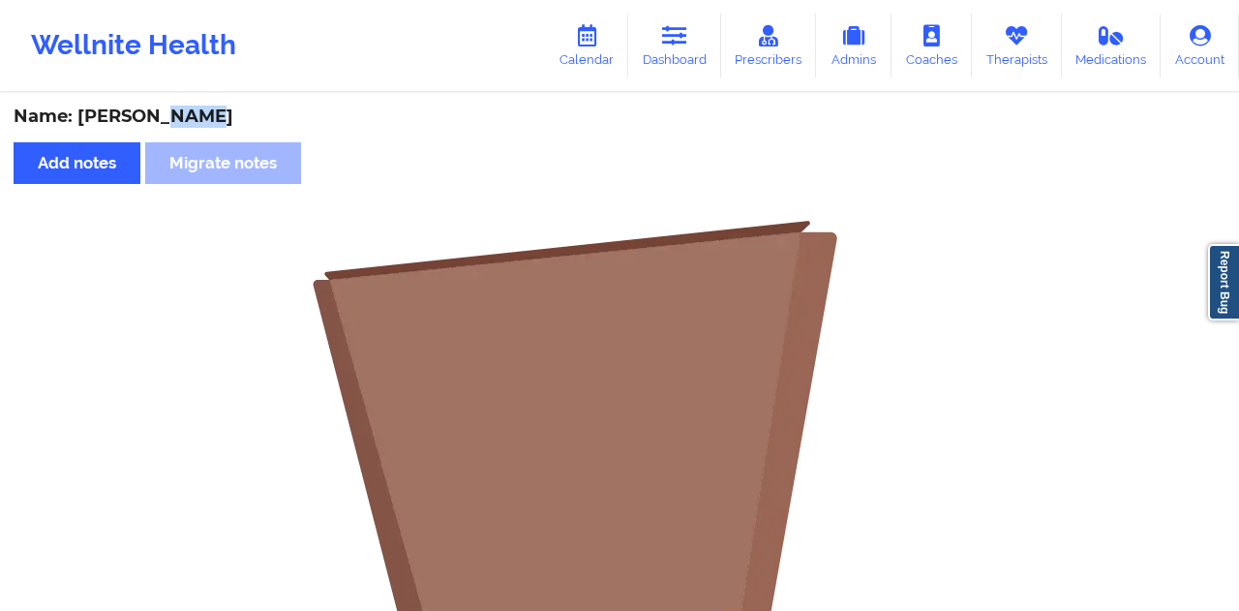
click at [170, 121] on div "Name: [PERSON_NAME]" at bounding box center [620, 117] width 1212 height 22
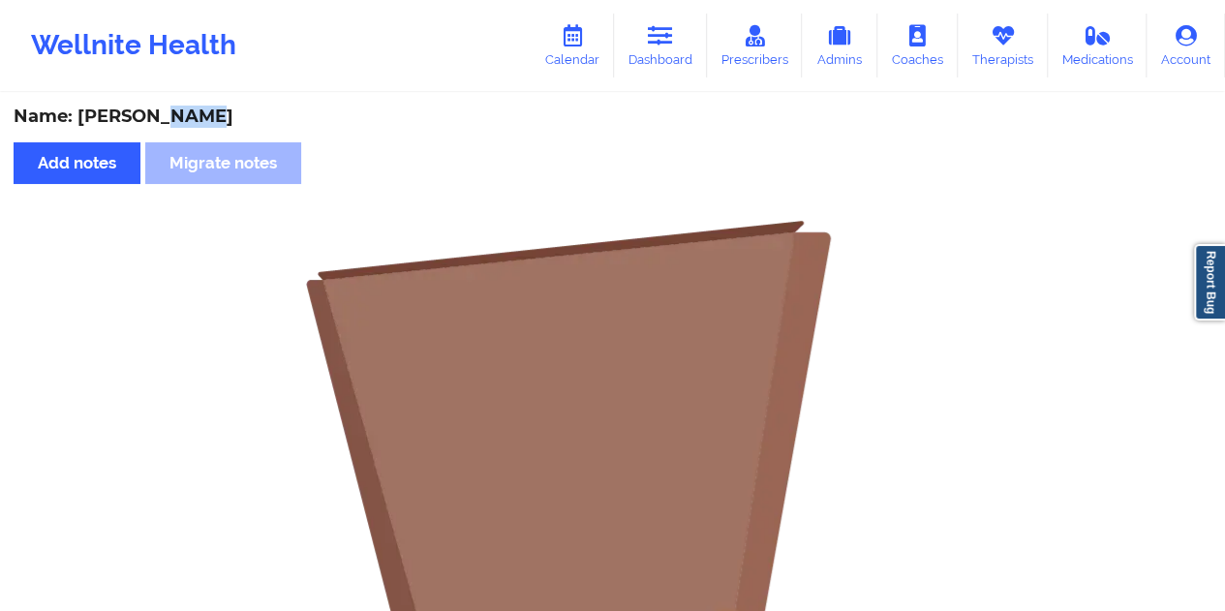
copy div "[PERSON_NAME]"
click at [656, 31] on icon at bounding box center [660, 35] width 25 height 21
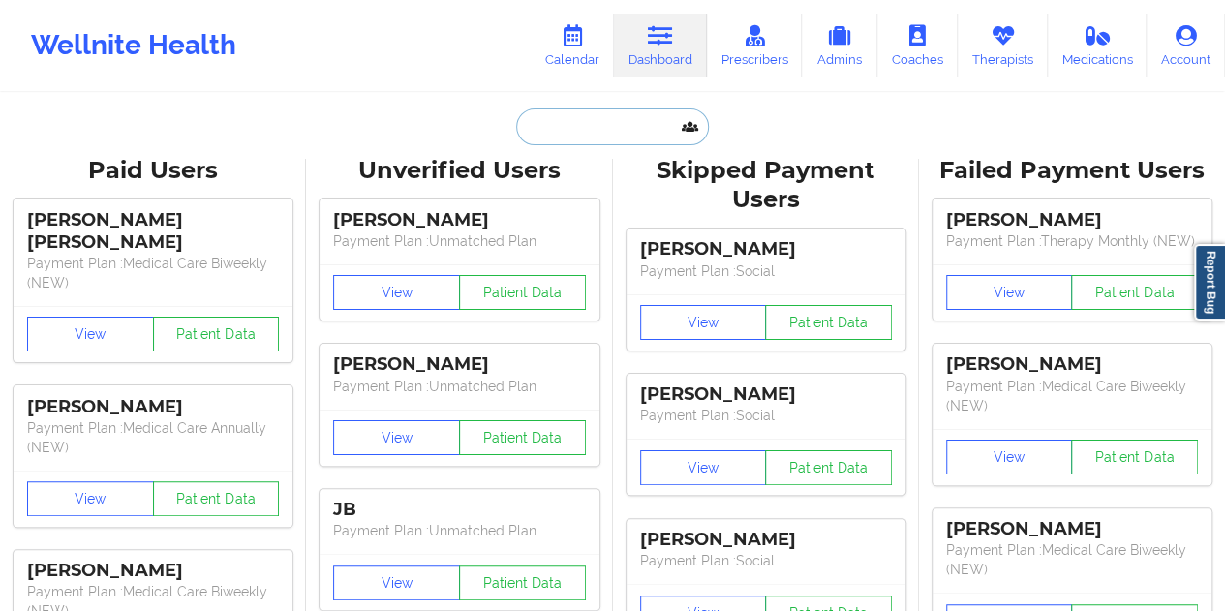
click at [587, 125] on input "text" at bounding box center [612, 126] width 192 height 37
paste input "[EMAIL_ADDRESS][DOMAIN_NAME]"
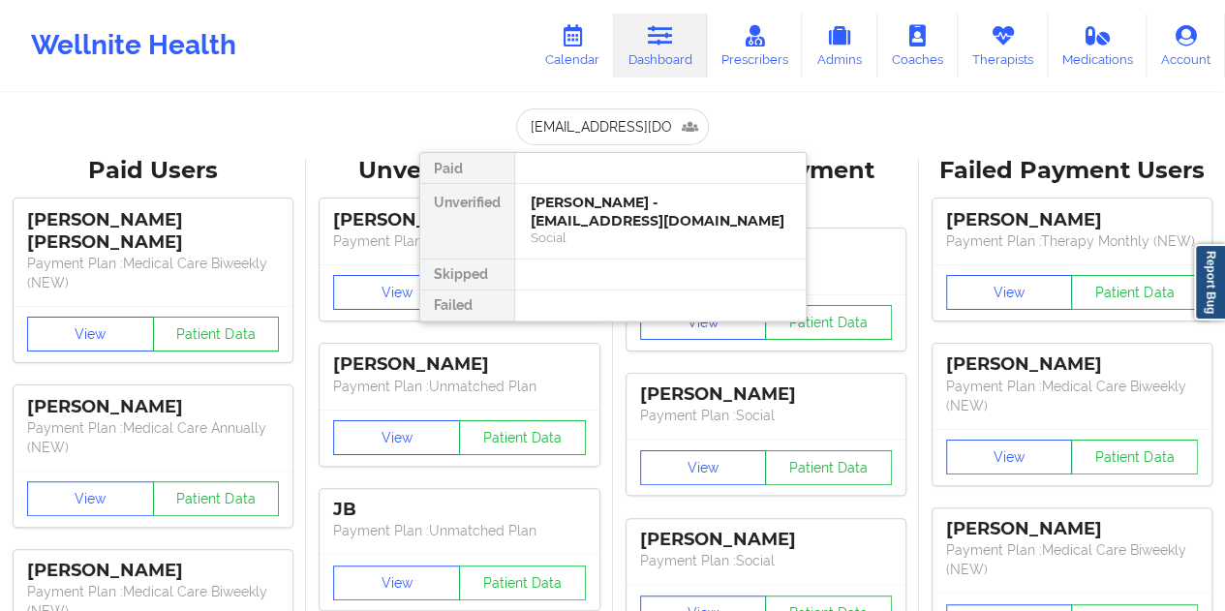
click at [646, 259] on div at bounding box center [659, 274] width 291 height 31
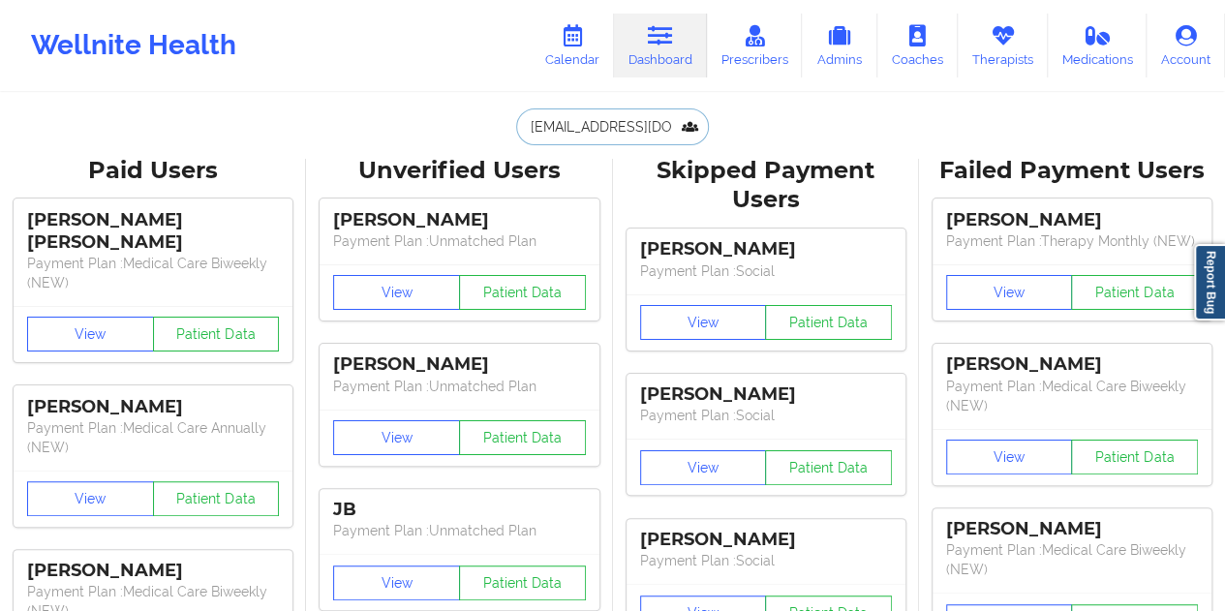
click at [576, 138] on input "[EMAIL_ADDRESS][DOMAIN_NAME]" at bounding box center [612, 126] width 192 height 37
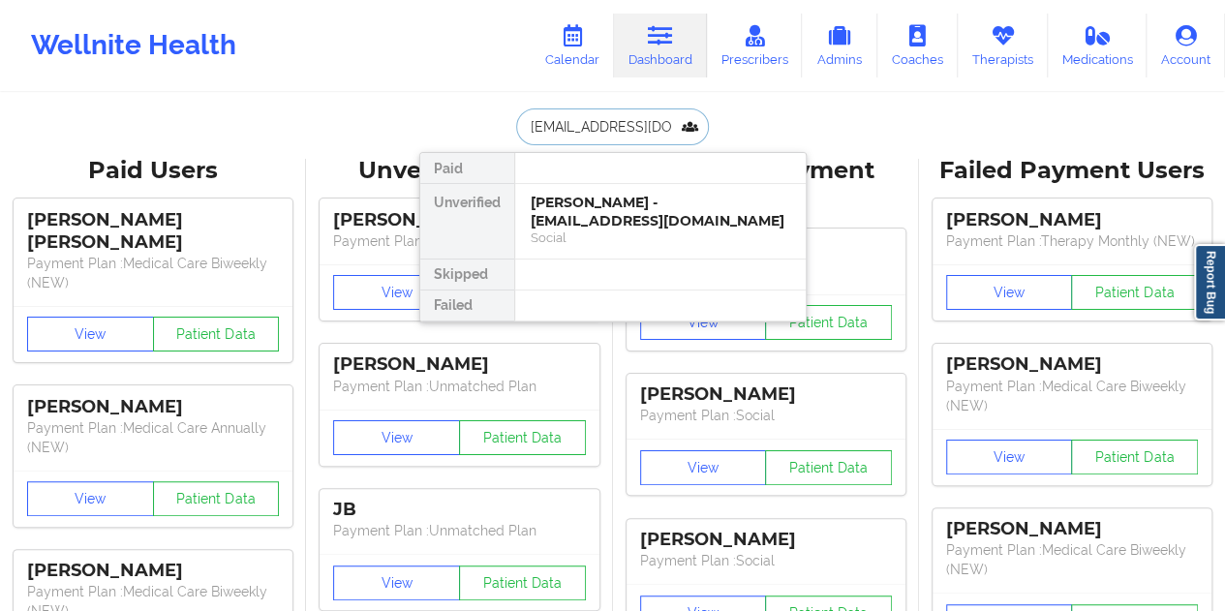
paste input "[PERSON_NAME]"
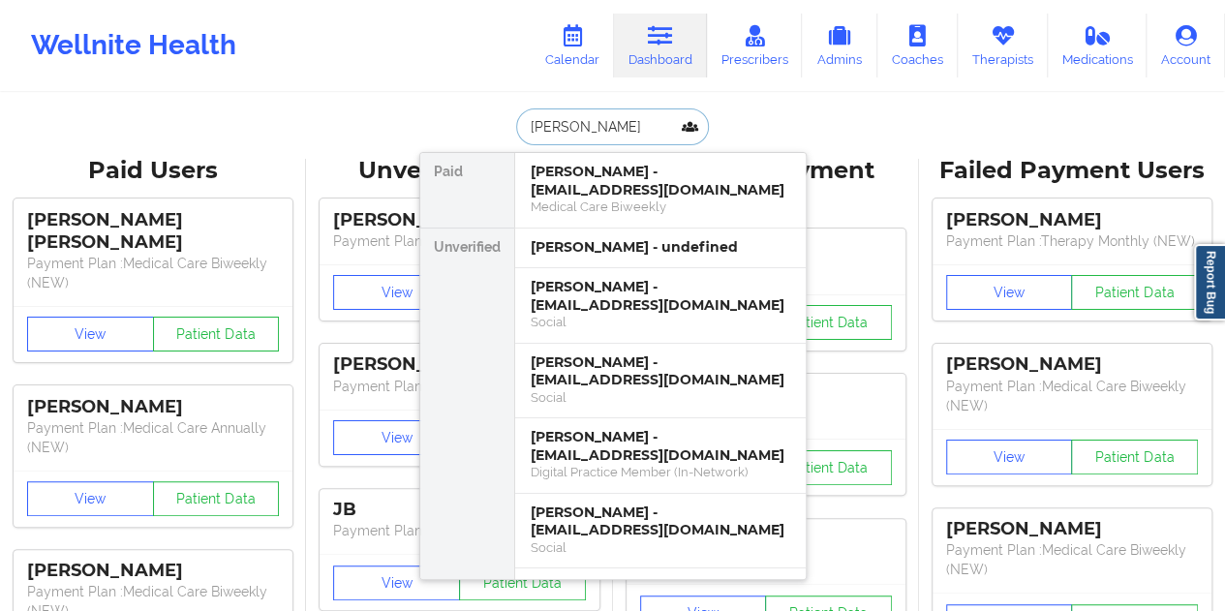
paste input "[PERSON_NAME]"
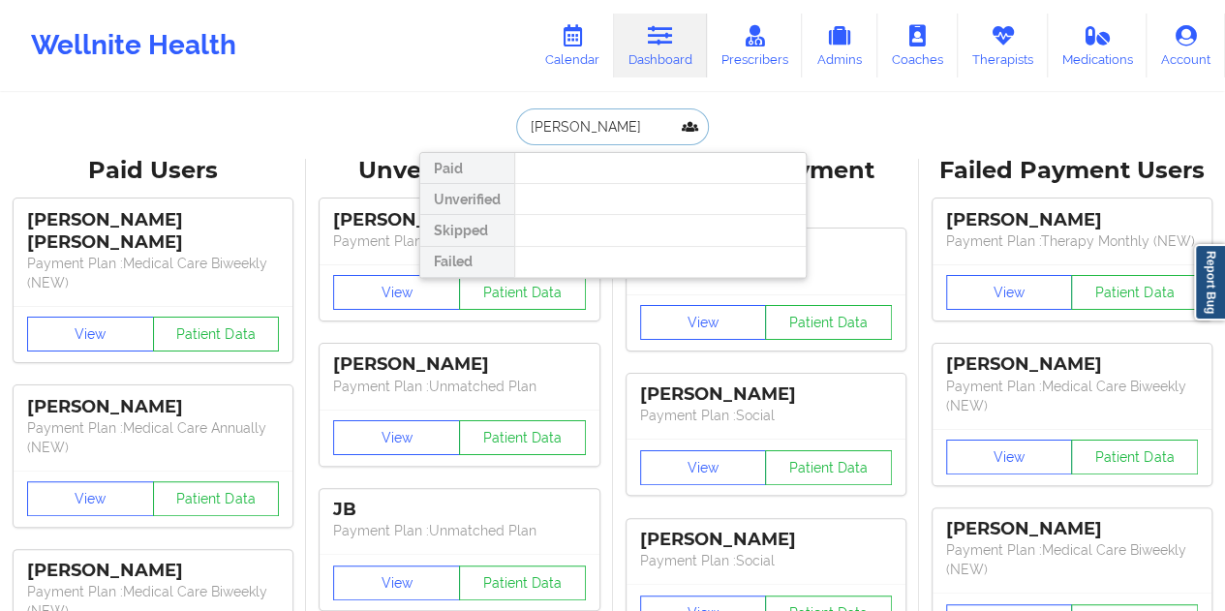
drag, startPoint x: 621, startPoint y: 127, endPoint x: 521, endPoint y: 128, distance: 100.7
click at [521, 128] on input "[PERSON_NAME]" at bounding box center [612, 126] width 192 height 37
click at [633, 133] on input "[PERSON_NAME]" at bounding box center [612, 126] width 192 height 37
paste input "[EMAIL_ADDRESS][DOMAIN_NAME]"
type input "[EMAIL_ADDRESS][DOMAIN_NAME]"
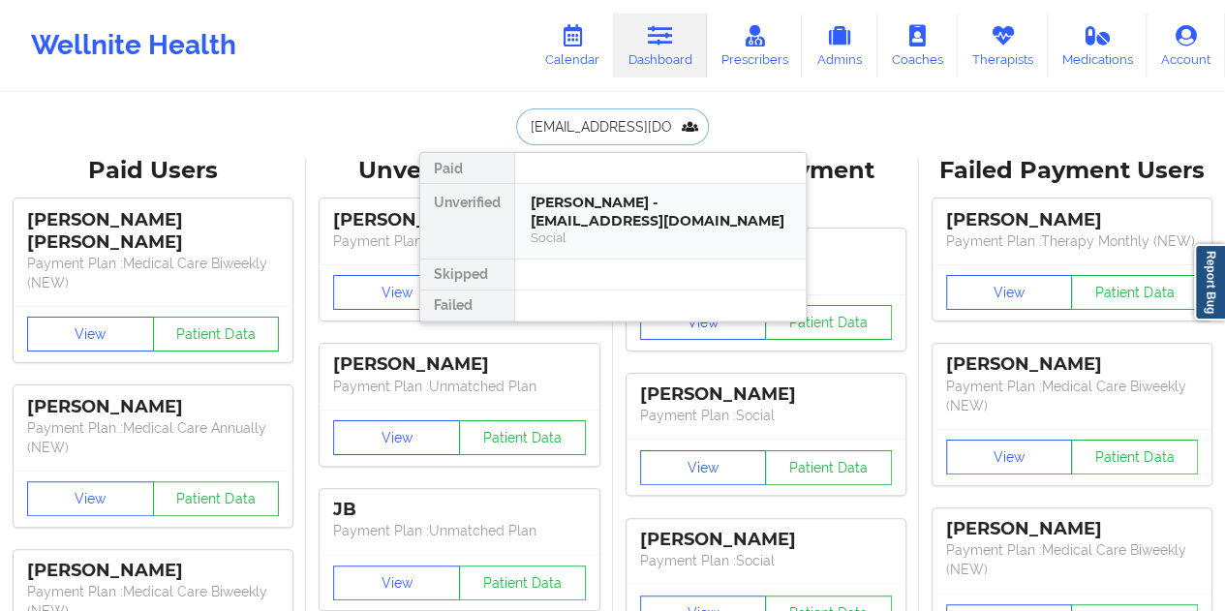
click at [597, 204] on div "[PERSON_NAME] - [EMAIL_ADDRESS][DOMAIN_NAME]" at bounding box center [659, 212] width 259 height 36
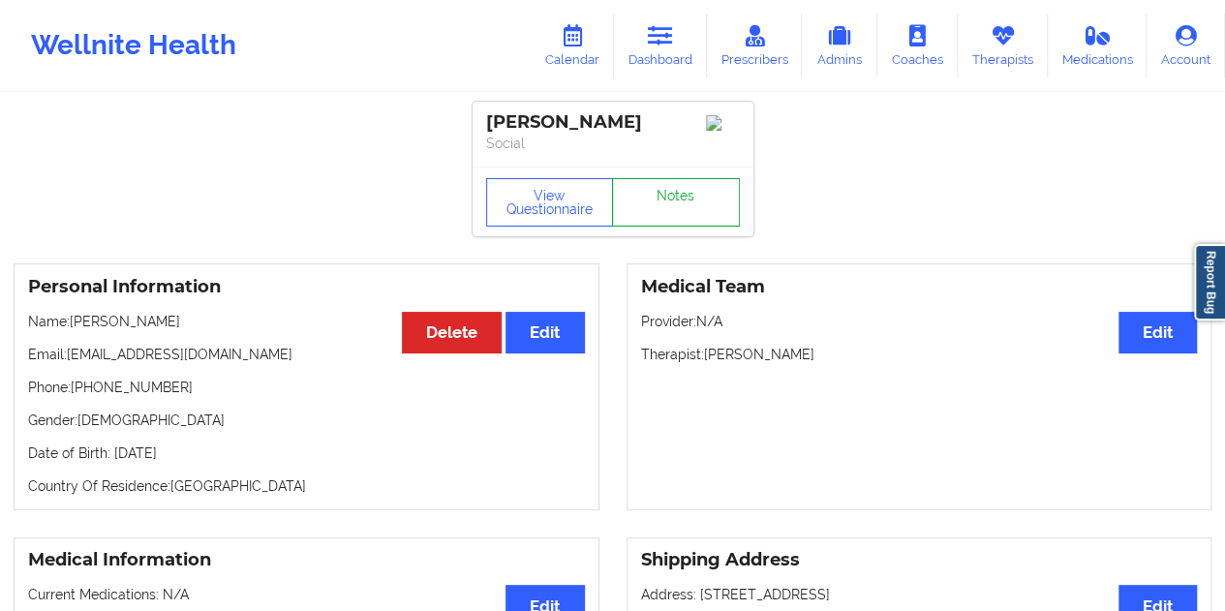
click at [659, 204] on link "Notes" at bounding box center [676, 202] width 128 height 48
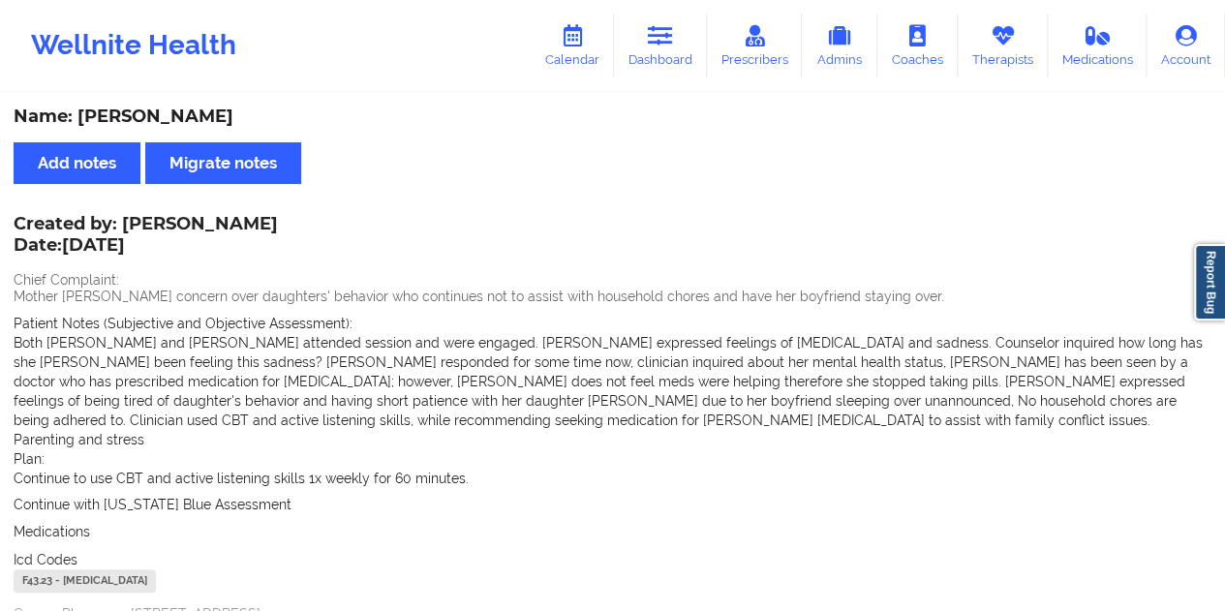
click at [177, 119] on div "Name: [PERSON_NAME]" at bounding box center [612, 117] width 1197 height 22
click at [176, 119] on div "Name: [PERSON_NAME]" at bounding box center [612, 117] width 1197 height 22
click at [668, 34] on icon at bounding box center [660, 35] width 25 height 21
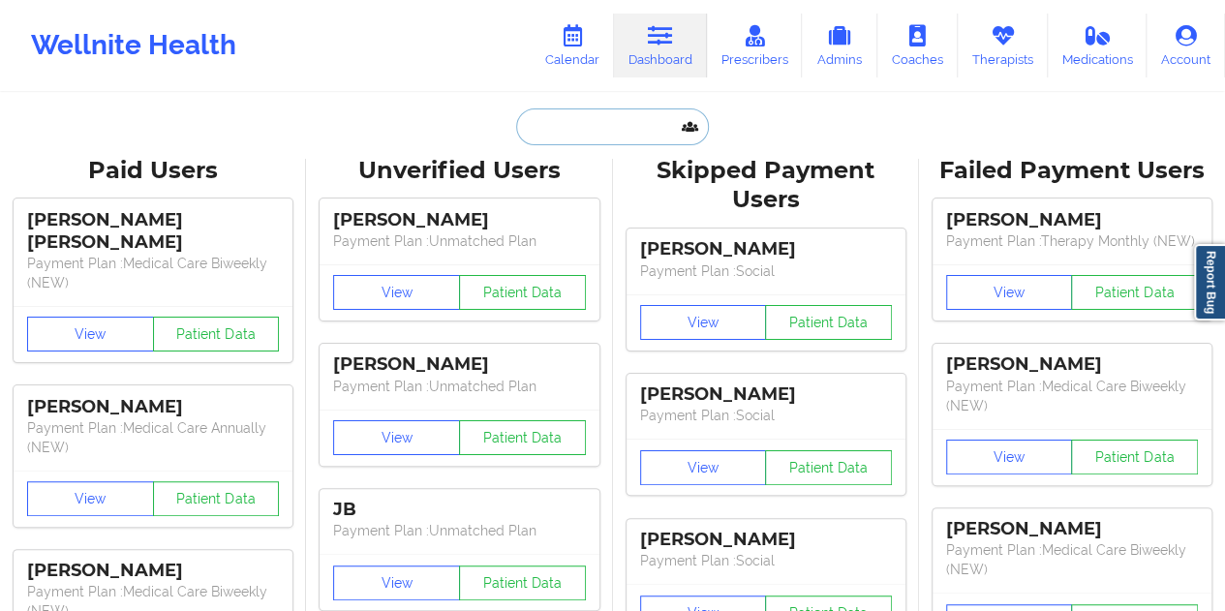
click at [574, 135] on input "text" at bounding box center [612, 126] width 192 height 37
paste input "[EMAIL_ADDRESS][DOMAIN_NAME]"
type input "[EMAIL_ADDRESS][DOMAIN_NAME]"
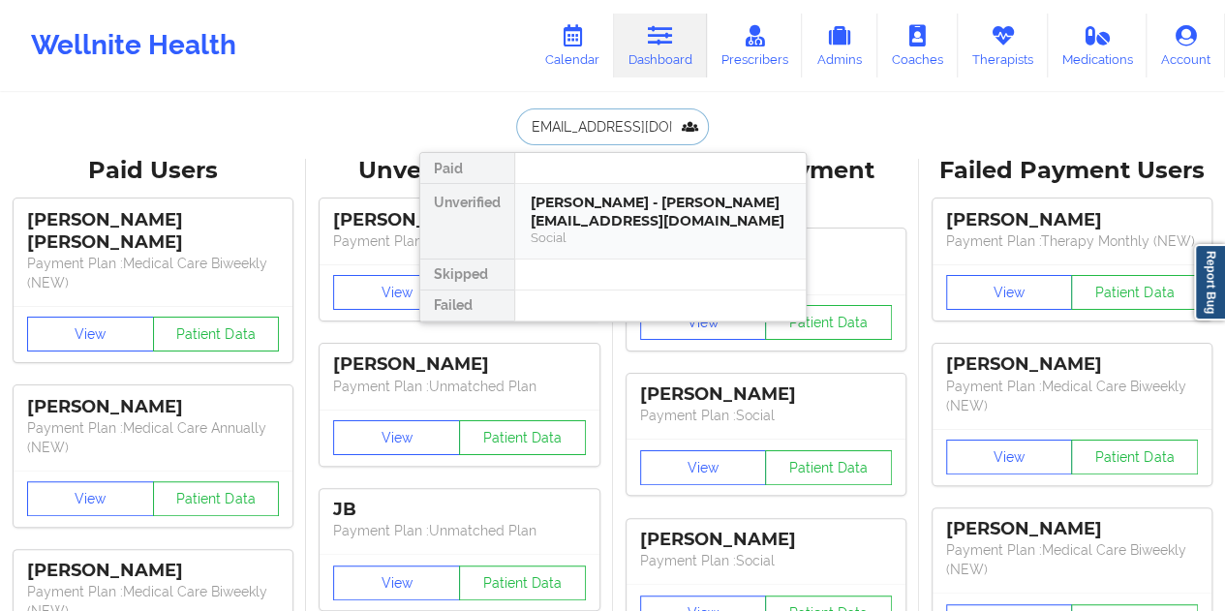
click at [649, 255] on div "[PERSON_NAME] - [PERSON_NAME][EMAIL_ADDRESS][DOMAIN_NAME] Social" at bounding box center [660, 221] width 290 height 75
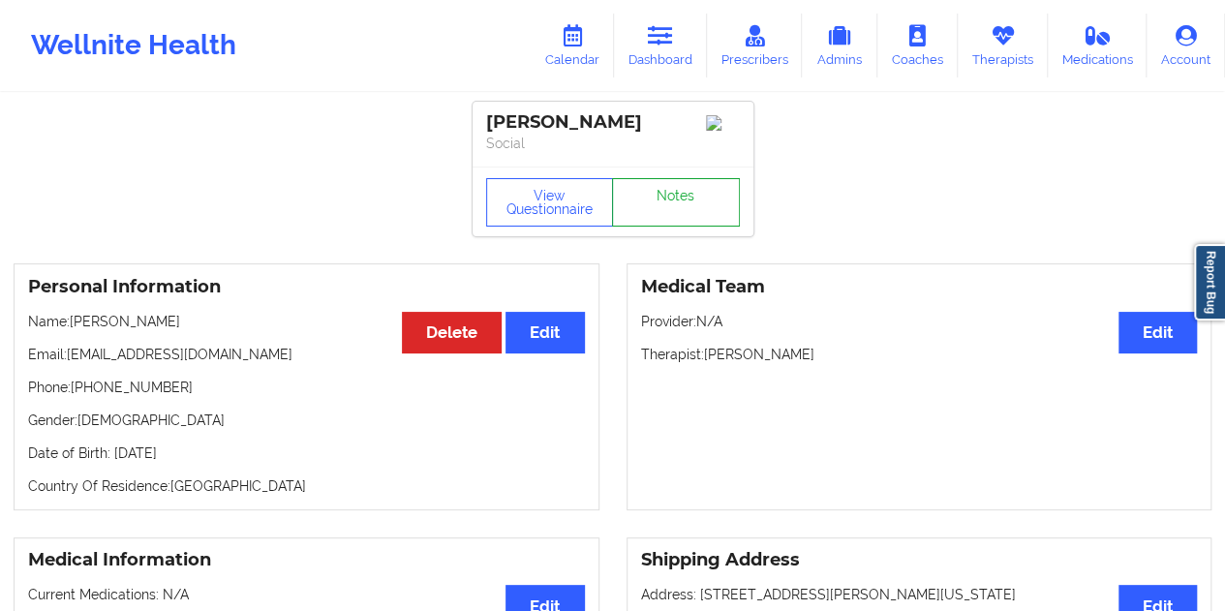
click at [658, 215] on link "Notes" at bounding box center [676, 202] width 128 height 48
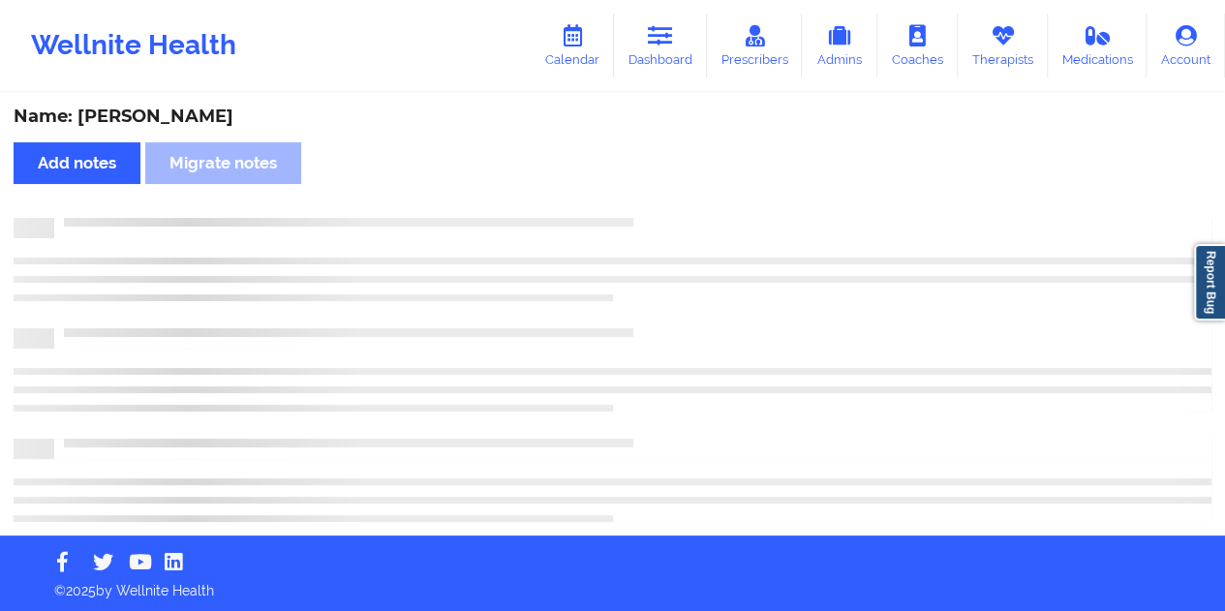
click at [208, 118] on div "Name: [PERSON_NAME]" at bounding box center [612, 117] width 1197 height 22
drag, startPoint x: 208, startPoint y: 118, endPoint x: 225, endPoint y: 129, distance: 19.6
click at [209, 118] on div "Name: [PERSON_NAME]" at bounding box center [612, 117] width 1197 height 22
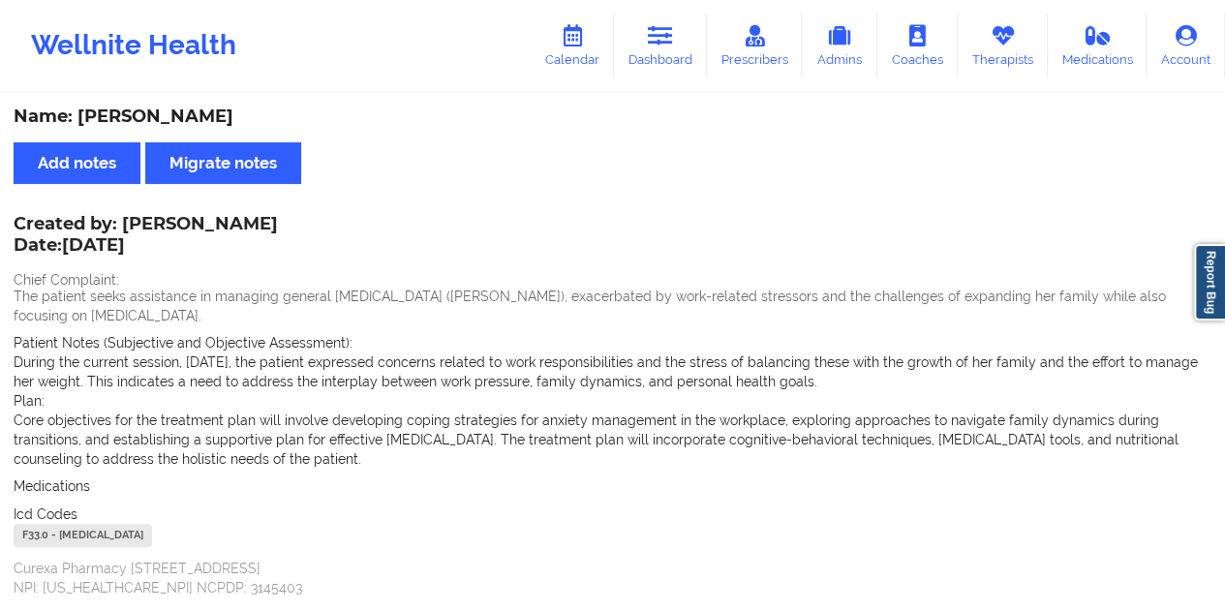
drag, startPoint x: 658, startPoint y: 51, endPoint x: 660, endPoint y: 79, distance: 28.1
click at [658, 51] on link "Dashboard" at bounding box center [660, 46] width 93 height 64
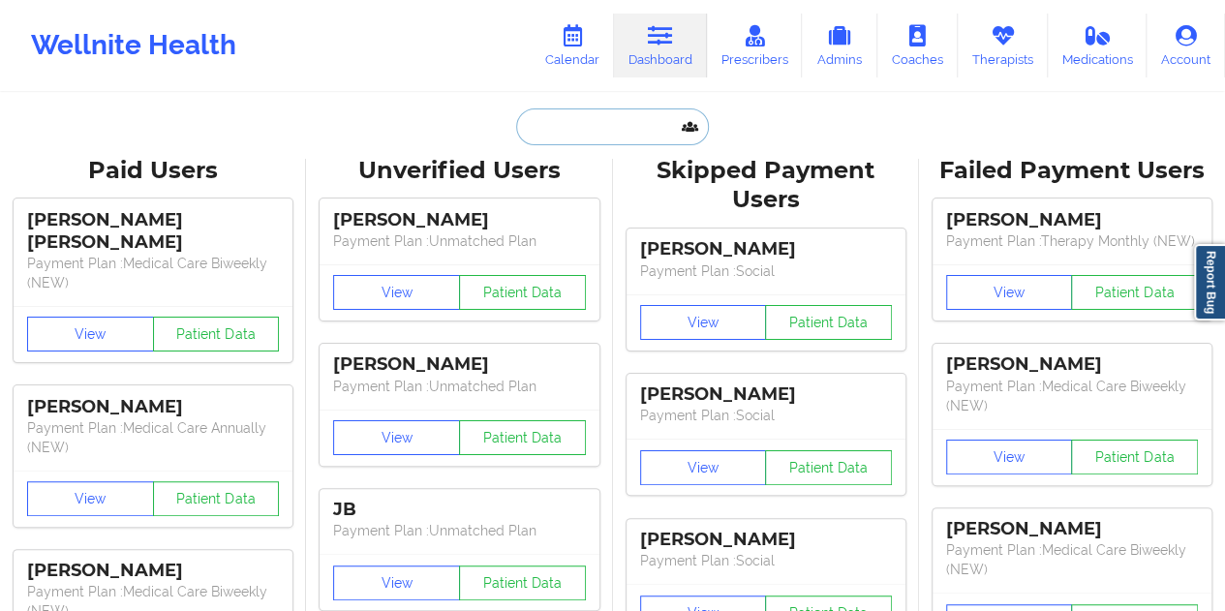
click at [624, 119] on input "text" at bounding box center [612, 126] width 192 height 37
paste input "[EMAIL_ADDRESS][DOMAIN_NAME]"
type input "[EMAIL_ADDRESS][DOMAIN_NAME]"
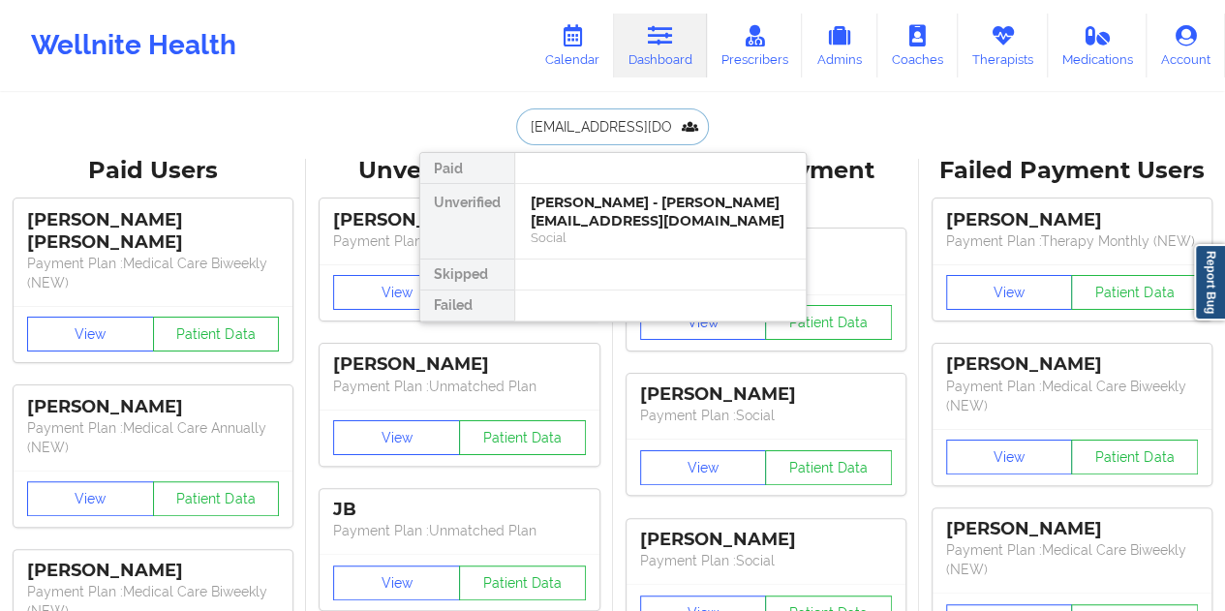
scroll to position [0, 10]
click at [631, 229] on div "Social" at bounding box center [659, 237] width 259 height 16
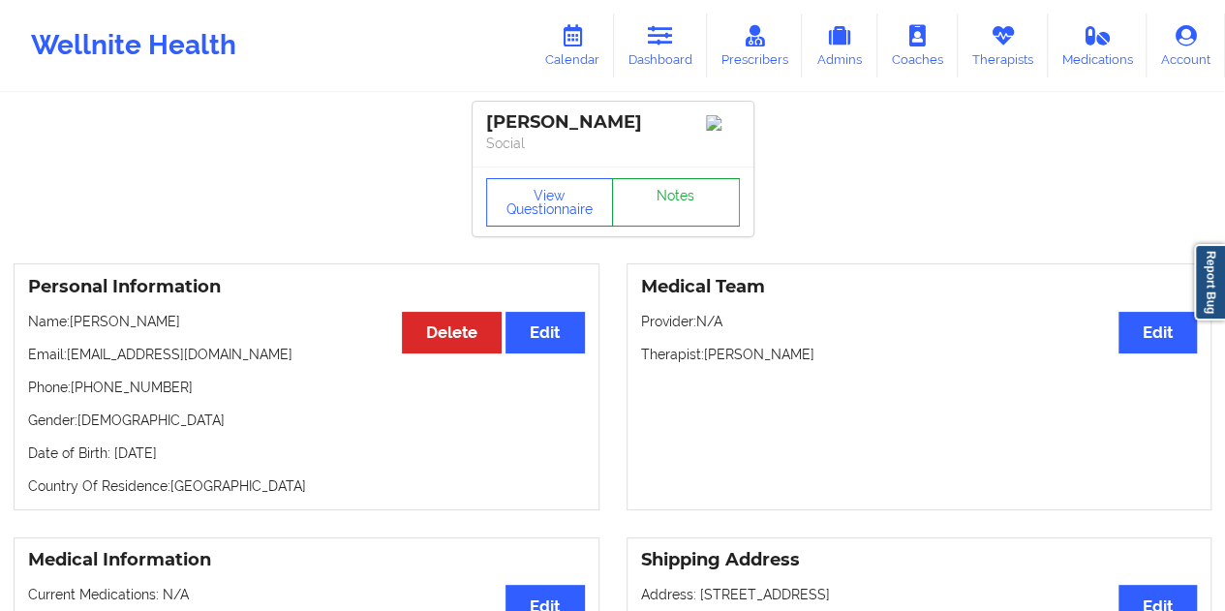
click at [670, 208] on link "Notes" at bounding box center [676, 202] width 128 height 48
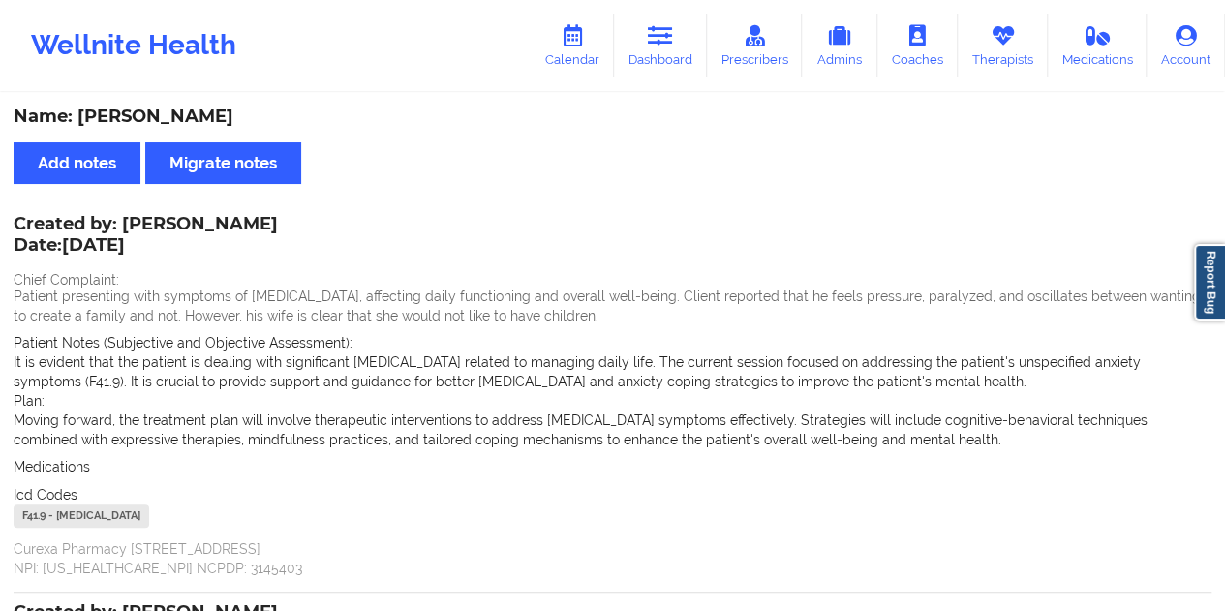
drag, startPoint x: 275, startPoint y: 216, endPoint x: 149, endPoint y: 222, distance: 126.0
click at [149, 222] on div "Name: [PERSON_NAME] Add notes Migrate notes Created by: [PERSON_NAME] Date: [DA…" at bounding box center [612, 541] width 1225 height 893
drag, startPoint x: 124, startPoint y: 223, endPoint x: 271, endPoint y: 219, distance: 147.2
click at [271, 219] on div "Created by: [PERSON_NAME] Date: [DATE]" at bounding box center [146, 236] width 264 height 45
click at [665, 61] on link "Dashboard" at bounding box center [660, 46] width 93 height 64
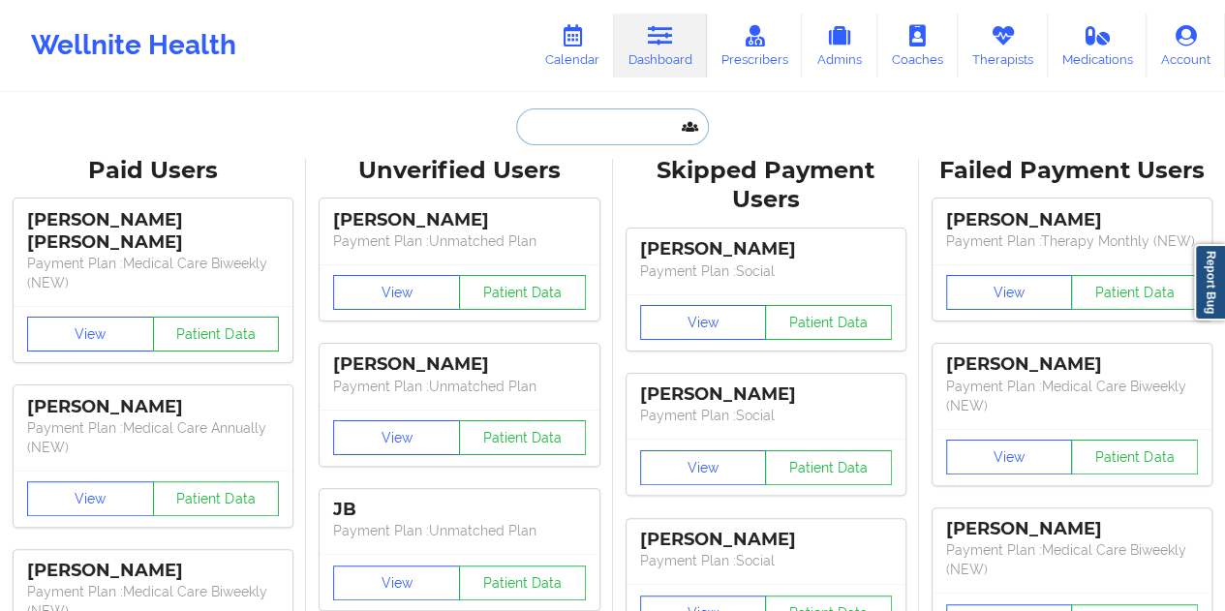
click at [582, 135] on input "text" at bounding box center [612, 126] width 192 height 37
paste input "[EMAIL_ADDRESS][DOMAIN_NAME]"
type input "[EMAIL_ADDRESS][DOMAIN_NAME]"
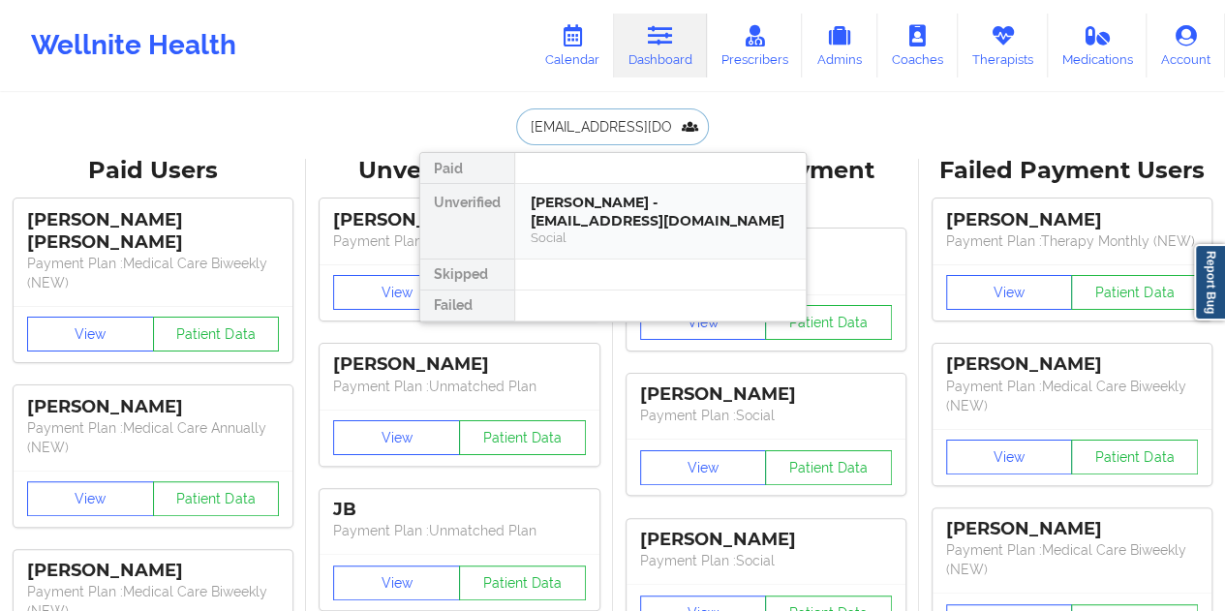
click at [650, 226] on div "[PERSON_NAME] - [EMAIL_ADDRESS][DOMAIN_NAME]" at bounding box center [659, 212] width 259 height 36
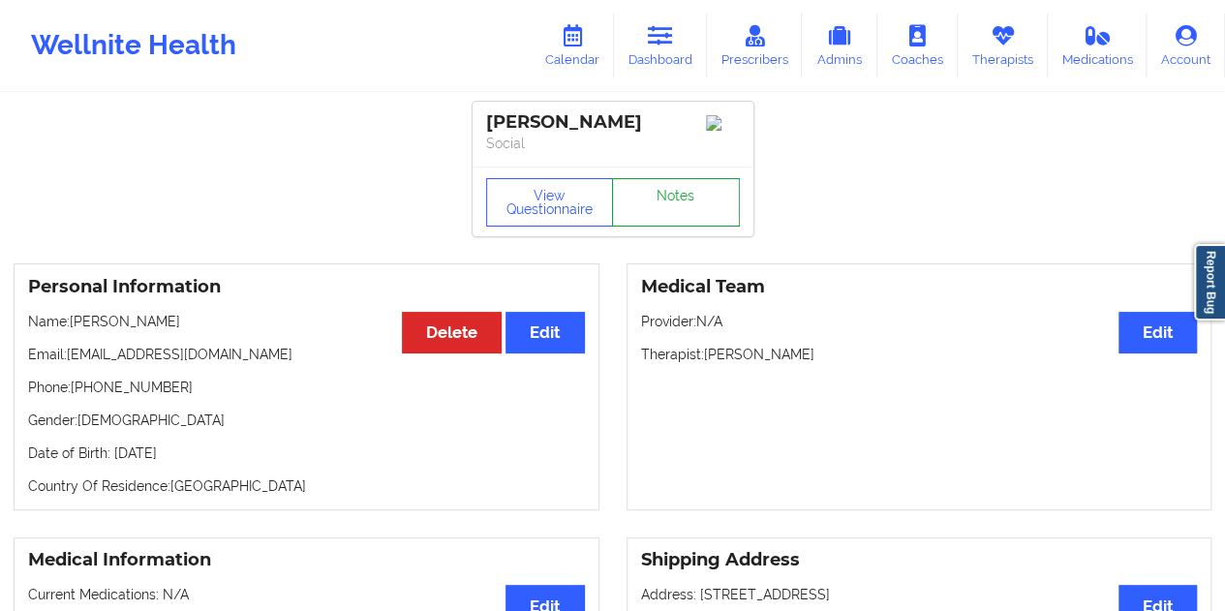
click at [679, 193] on link "Notes" at bounding box center [676, 202] width 128 height 48
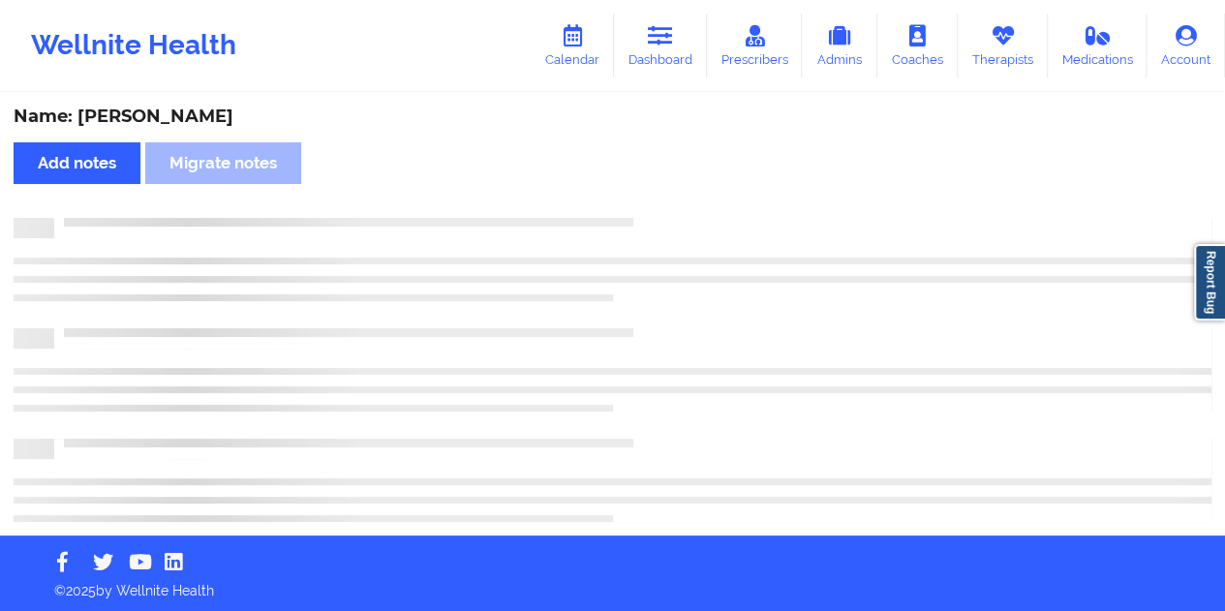
click at [176, 118] on div "Name: [PERSON_NAME]" at bounding box center [612, 117] width 1197 height 22
